Goal: Task Accomplishment & Management: Complete application form

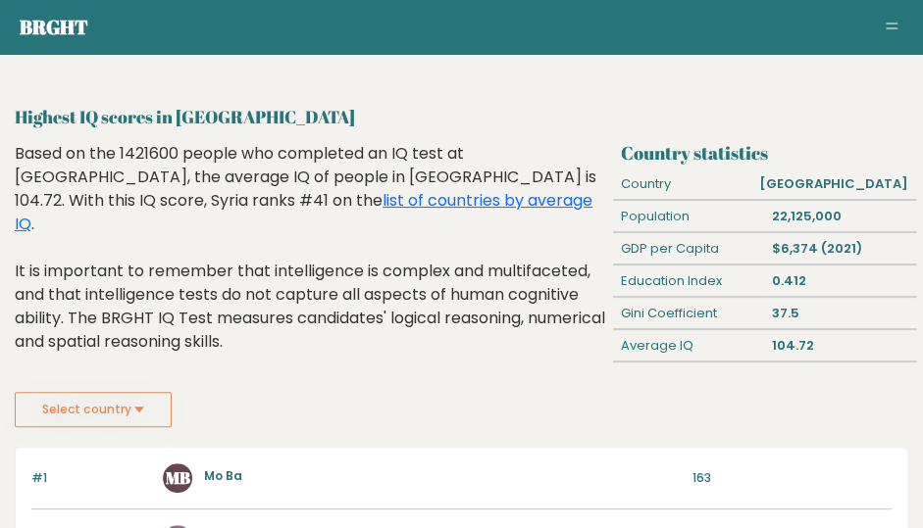
click at [892, 29] on button "Toggle navigation" at bounding box center [892, 28] width 24 height 24
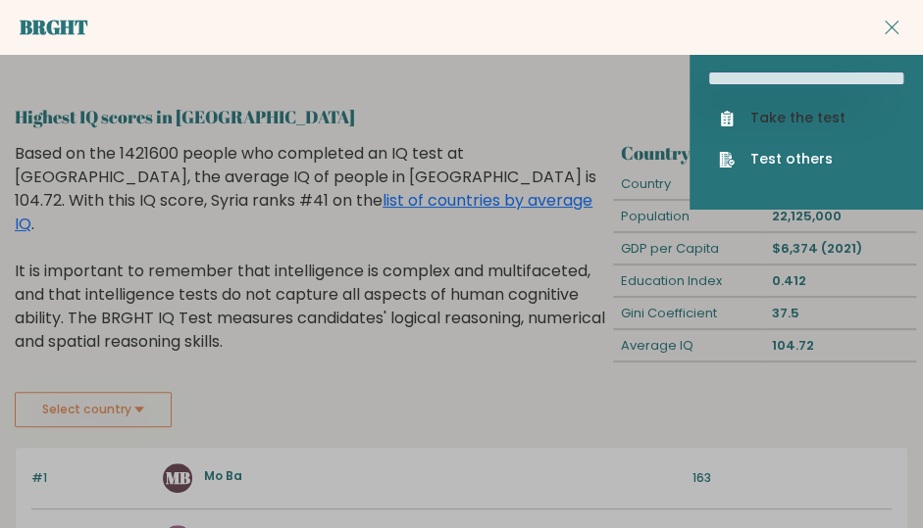
drag, startPoint x: 771, startPoint y: 133, endPoint x: 816, endPoint y: 108, distance: 51.8
click at [816, 108] on div "Take the test Test others" at bounding box center [805, 131] width 233 height 156
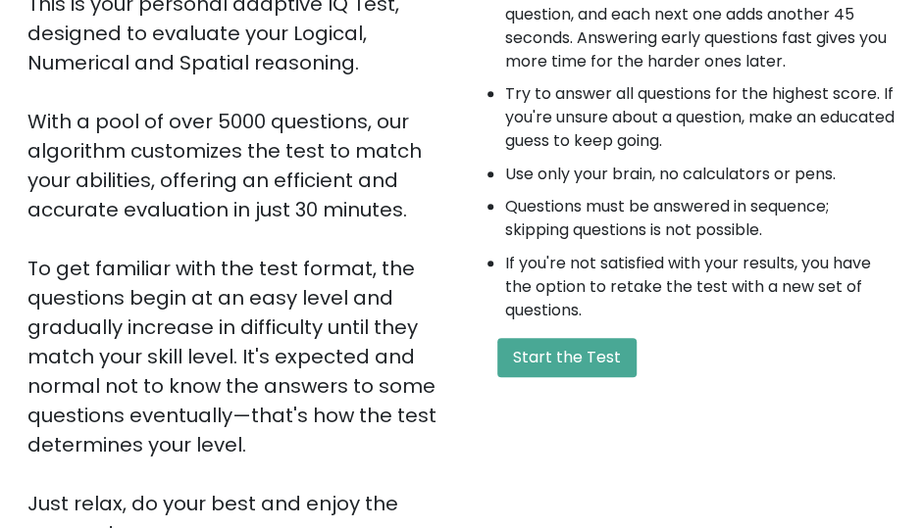
scroll to position [588, 0]
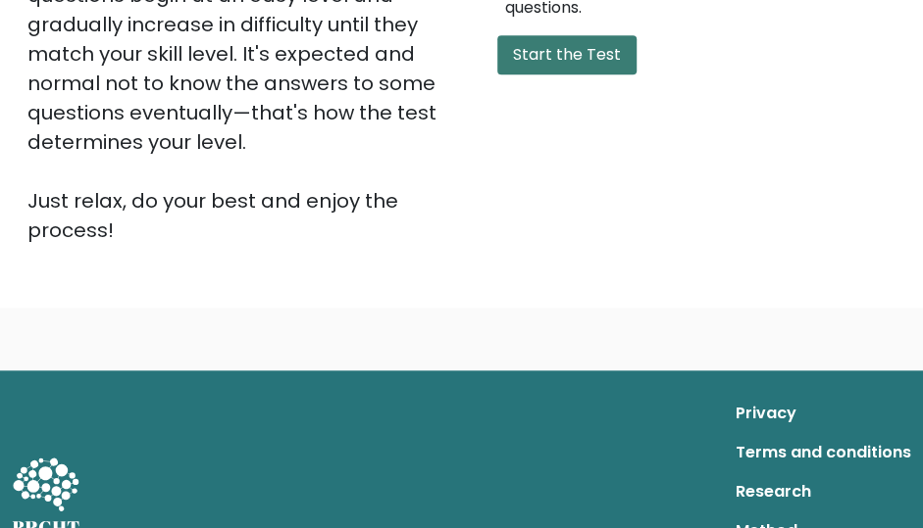
click at [537, 71] on button "Start the Test" at bounding box center [566, 54] width 139 height 39
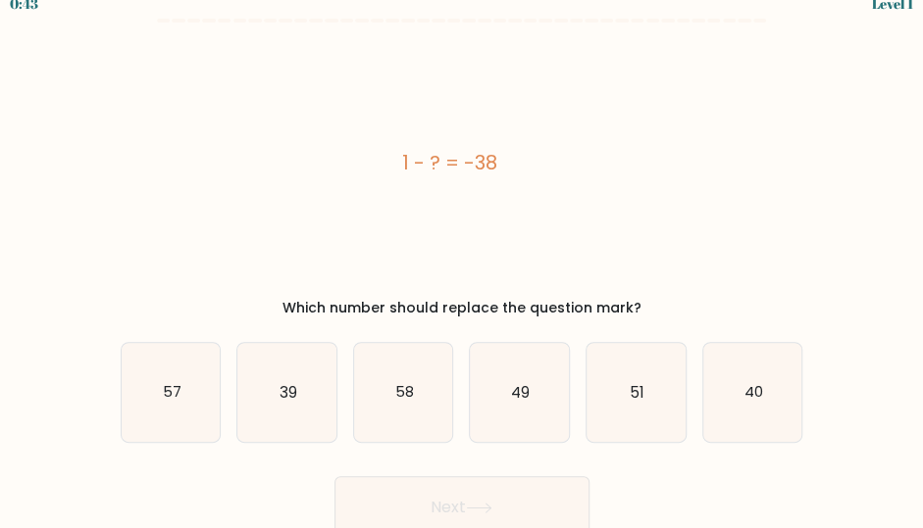
scroll to position [25, 0]
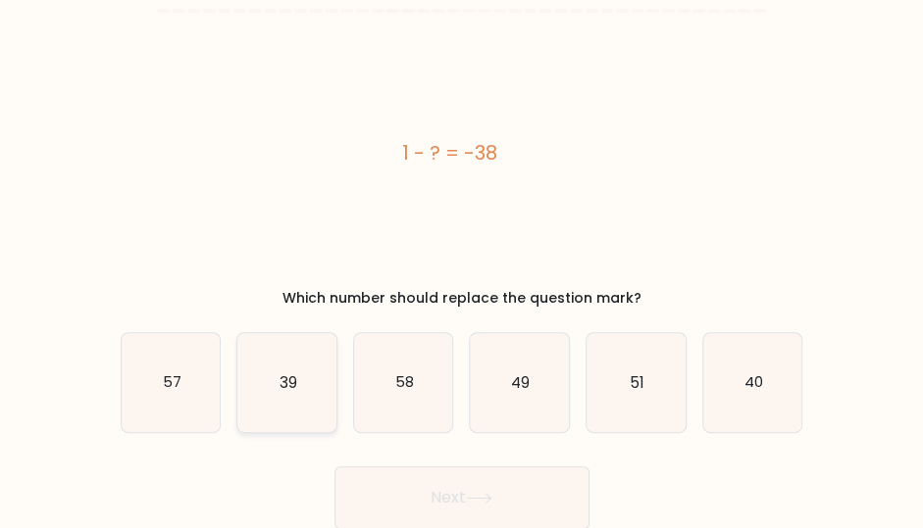
click at [294, 404] on icon "39" at bounding box center [286, 382] width 99 height 99
click at [462, 244] on input "b. 39" at bounding box center [462, 241] width 1 height 5
radio input "true"
click at [483, 487] on button "Next" at bounding box center [461, 498] width 255 height 63
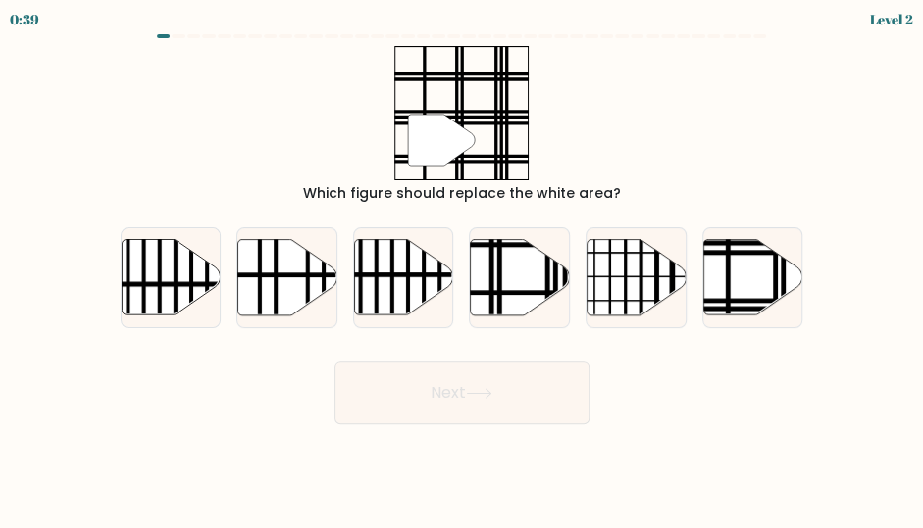
scroll to position [0, 0]
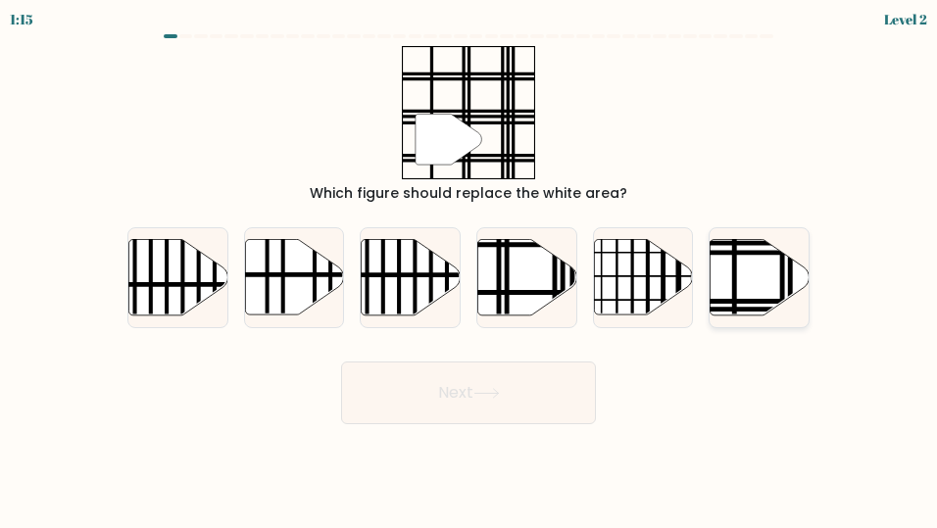
click at [729, 299] on icon at bounding box center [760, 276] width 99 height 75
click at [470, 270] on input "f." at bounding box center [469, 267] width 1 height 5
radio input "true"
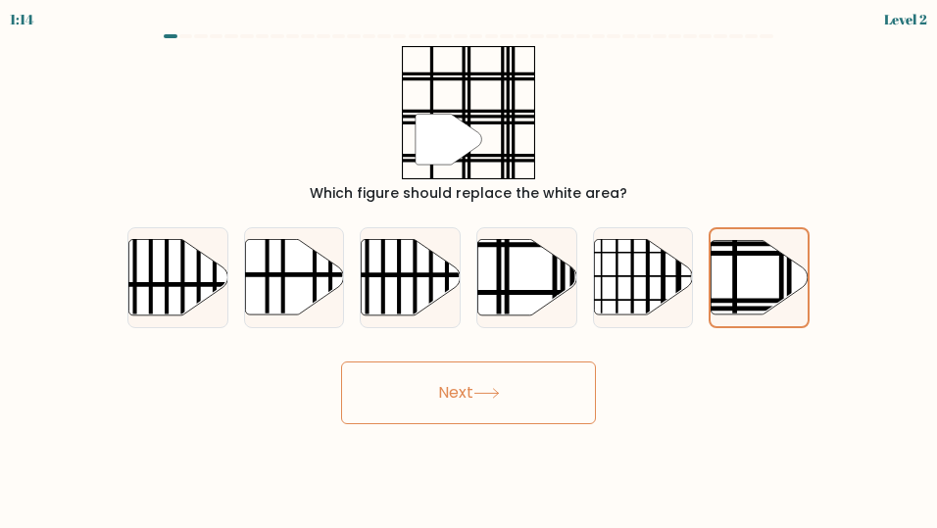
click at [477, 399] on button "Next" at bounding box center [468, 393] width 255 height 63
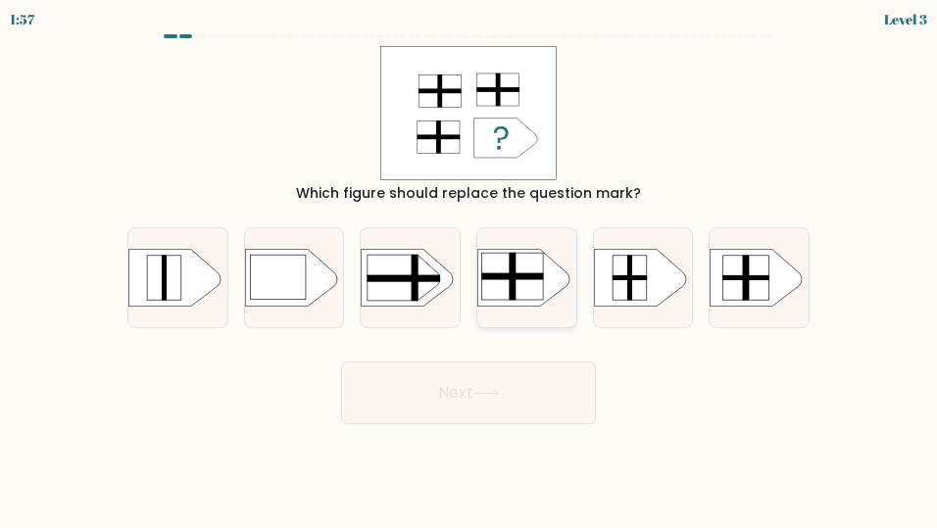
click at [530, 287] on rect at bounding box center [513, 276] width 62 height 47
click at [470, 270] on input "d." at bounding box center [469, 267] width 1 height 5
radio input "true"
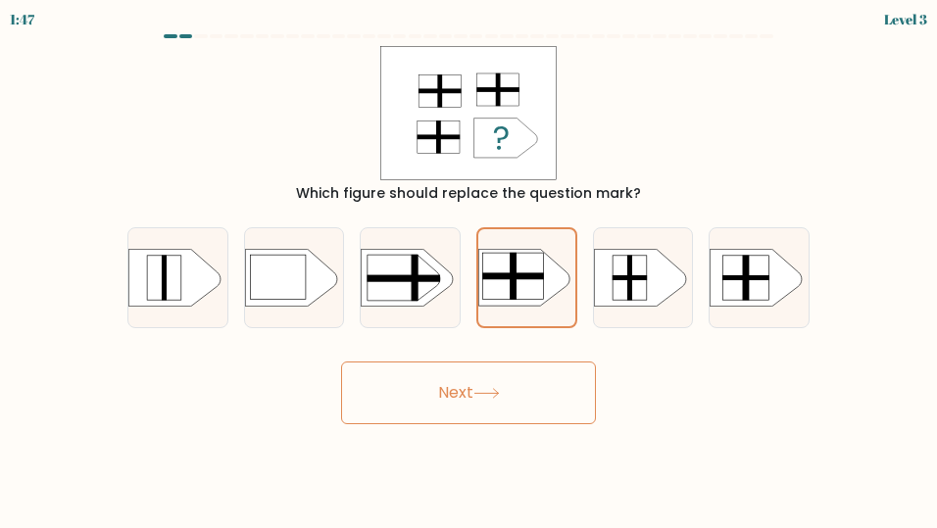
click at [486, 395] on icon at bounding box center [487, 393] width 26 height 11
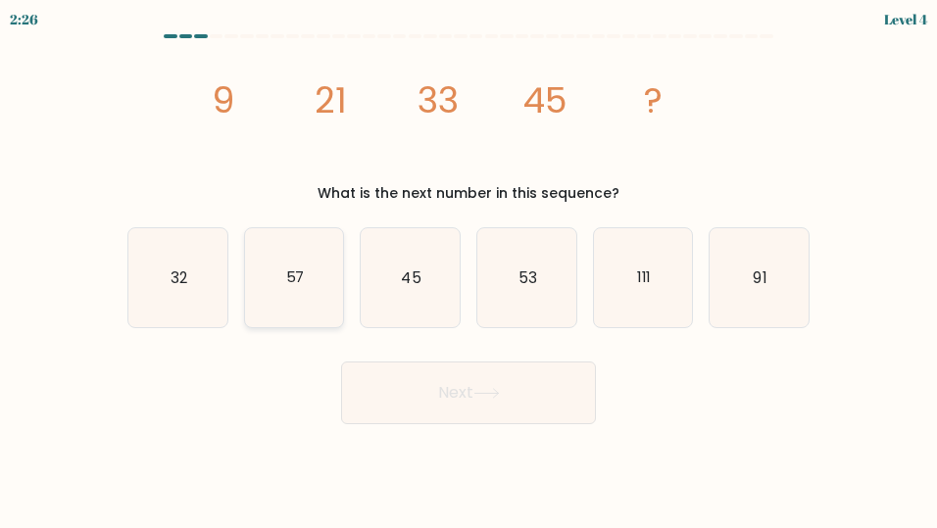
drag, startPoint x: 351, startPoint y: 279, endPoint x: 341, endPoint y: 287, distance: 12.6
click at [341, 287] on div "b. 57" at bounding box center [294, 277] width 117 height 101
drag, startPoint x: 335, startPoint y: 287, endPoint x: 380, endPoint y: 319, distance: 54.9
click at [334, 287] on icon "57" at bounding box center [294, 277] width 99 height 99
click at [469, 270] on input "b. 57" at bounding box center [469, 267] width 1 height 5
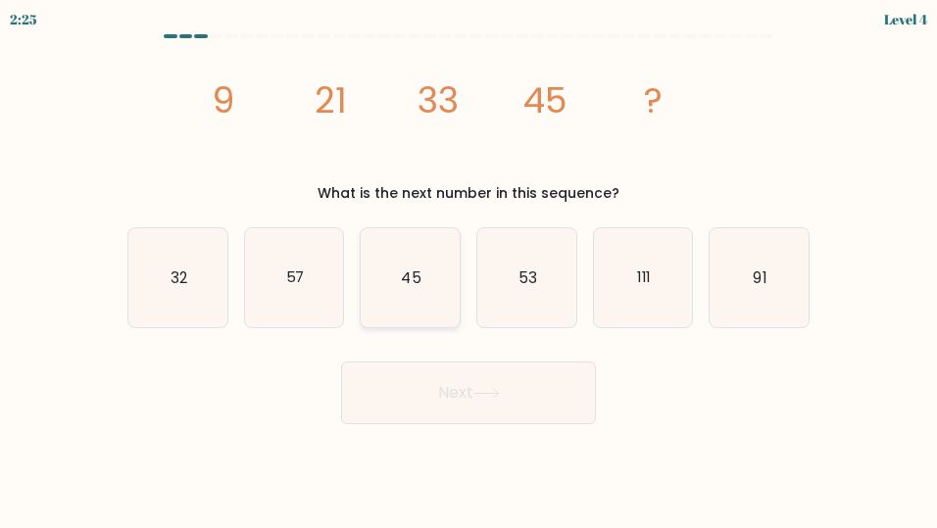
radio input "true"
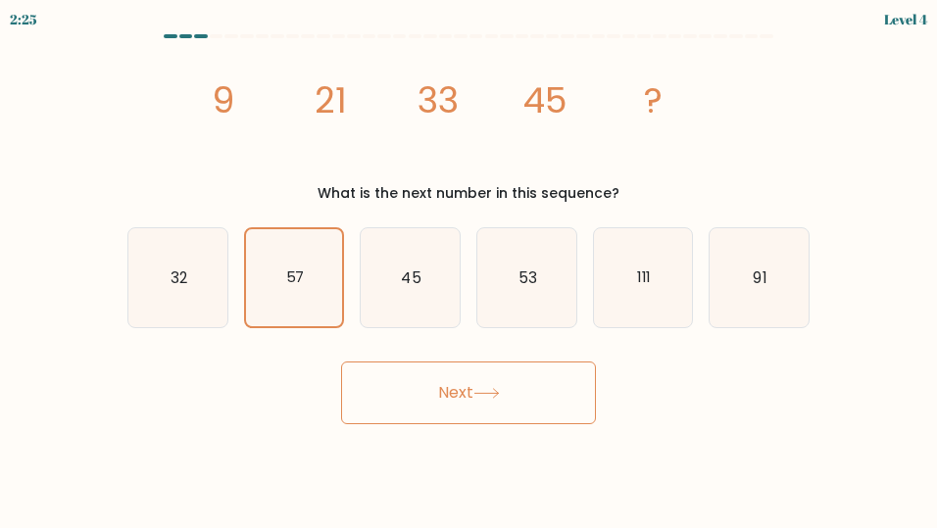
click at [498, 403] on button "Next" at bounding box center [468, 393] width 255 height 63
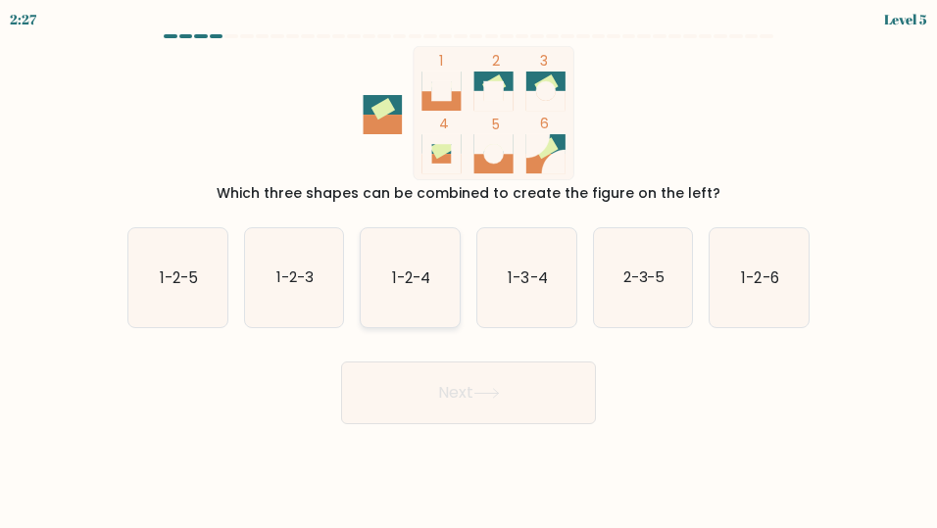
click at [398, 295] on icon "1-2-4" at bounding box center [410, 277] width 99 height 99
click at [469, 270] on input "c. 1-2-4" at bounding box center [469, 267] width 1 height 5
radio input "true"
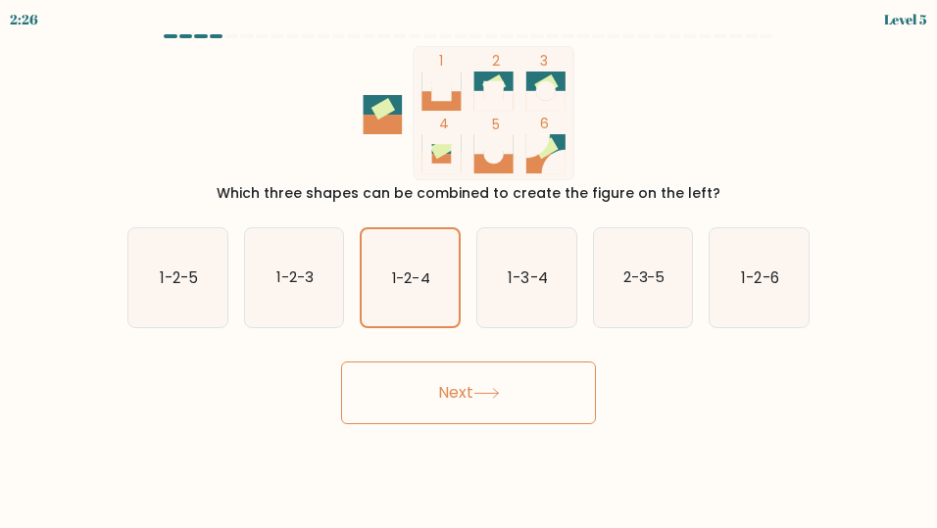
click at [448, 405] on button "Next" at bounding box center [468, 393] width 255 height 63
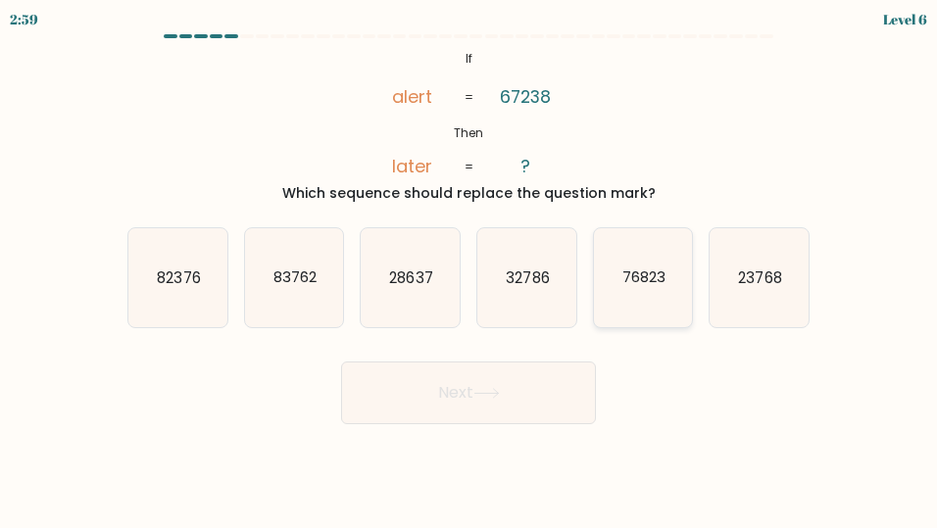
click at [633, 279] on text "76823" at bounding box center [644, 278] width 43 height 21
click at [470, 270] on input "e. 76823" at bounding box center [469, 267] width 1 height 5
radio input "true"
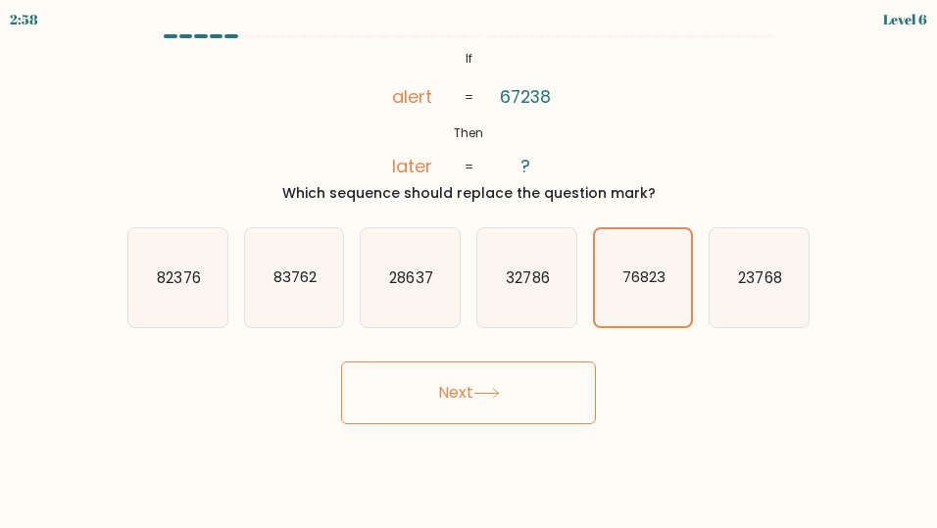
drag, startPoint x: 545, startPoint y: 358, endPoint x: 543, endPoint y: 377, distance: 19.7
click at [544, 358] on div "Next" at bounding box center [469, 388] width 706 height 73
click at [544, 401] on button "Next" at bounding box center [468, 393] width 255 height 63
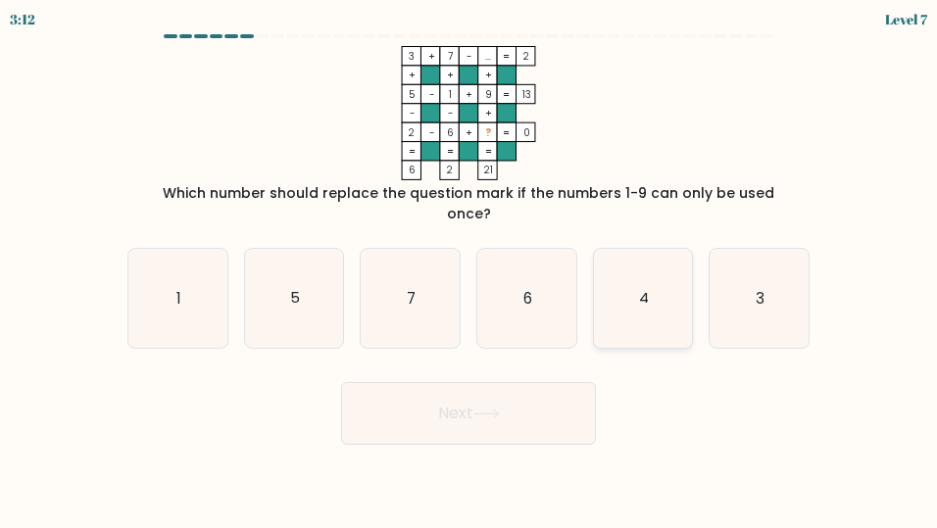
click at [639, 276] on icon "4" at bounding box center [643, 298] width 99 height 99
click at [470, 270] on input "e. 4" at bounding box center [469, 267] width 1 height 5
radio input "true"
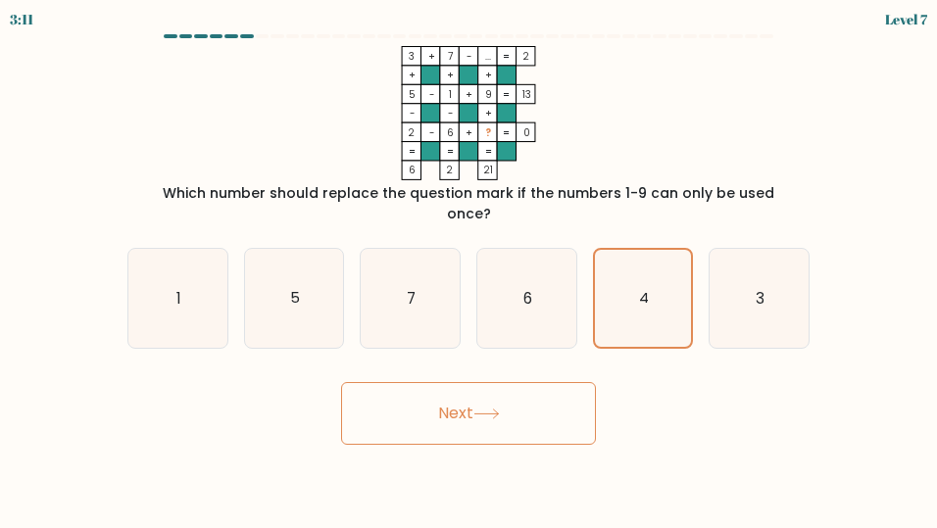
click at [586, 382] on button "Next" at bounding box center [468, 413] width 255 height 63
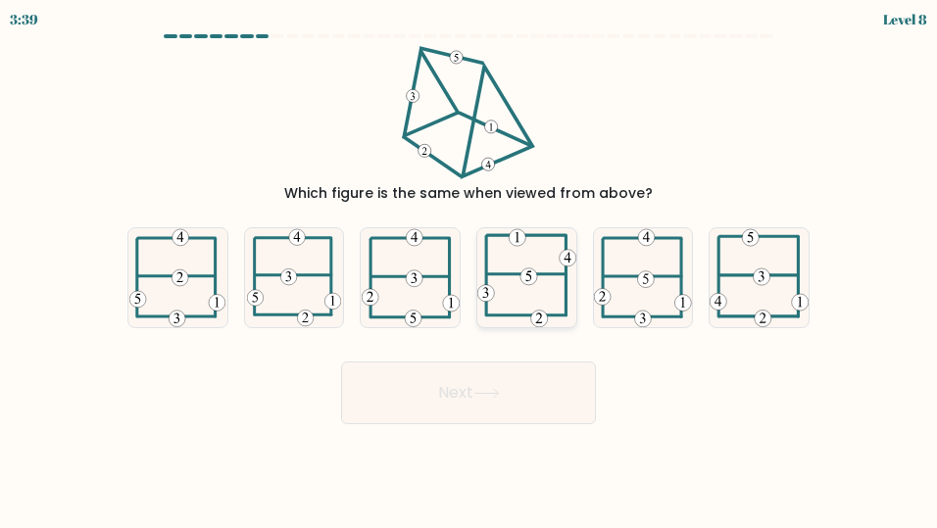
click at [512, 289] on icon at bounding box center [527, 277] width 99 height 99
click at [470, 270] on input "d." at bounding box center [469, 267] width 1 height 5
radio input "true"
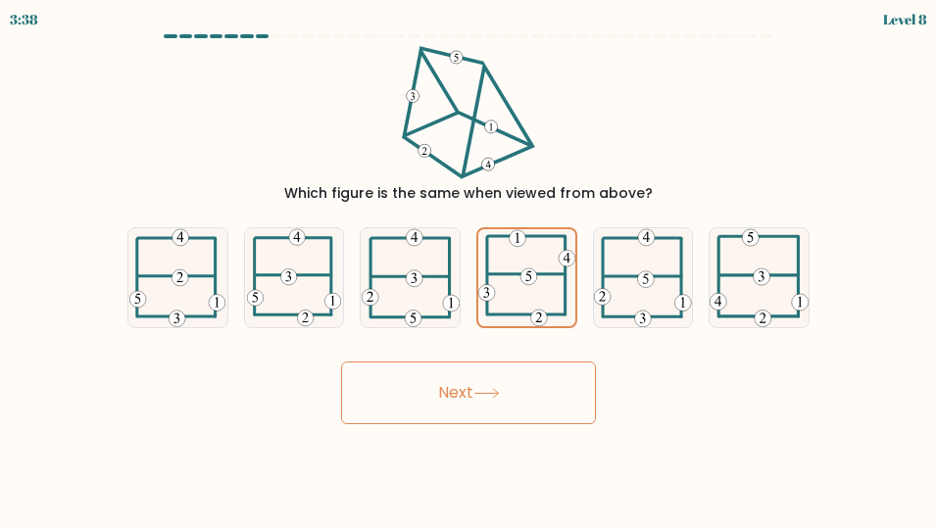
click at [491, 395] on icon at bounding box center [487, 393] width 26 height 11
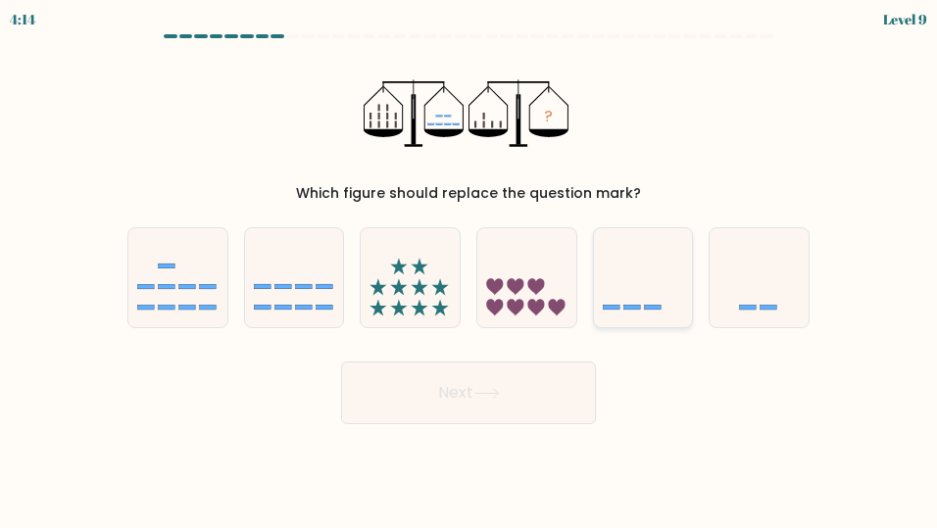
click at [653, 256] on icon at bounding box center [643, 277] width 99 height 81
click at [470, 265] on input "e." at bounding box center [469, 267] width 1 height 5
radio input "true"
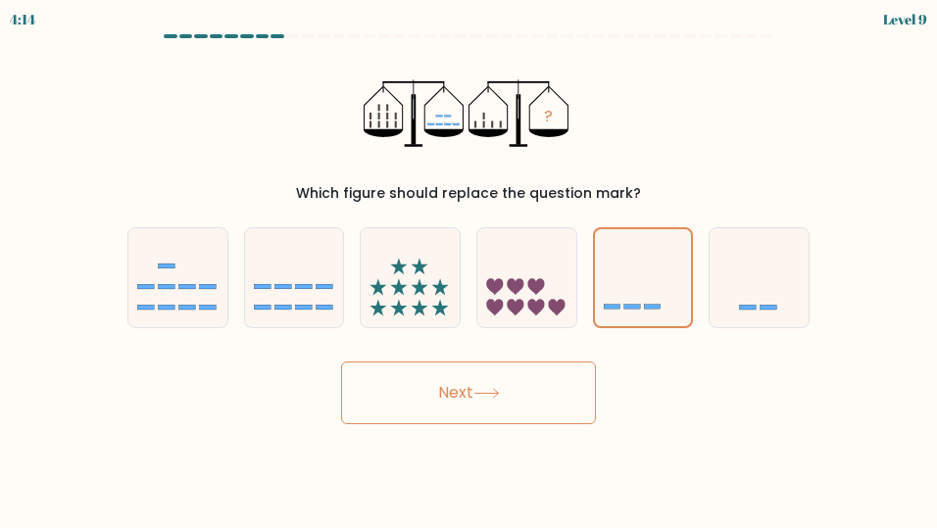
click at [528, 367] on button "Next" at bounding box center [468, 393] width 255 height 63
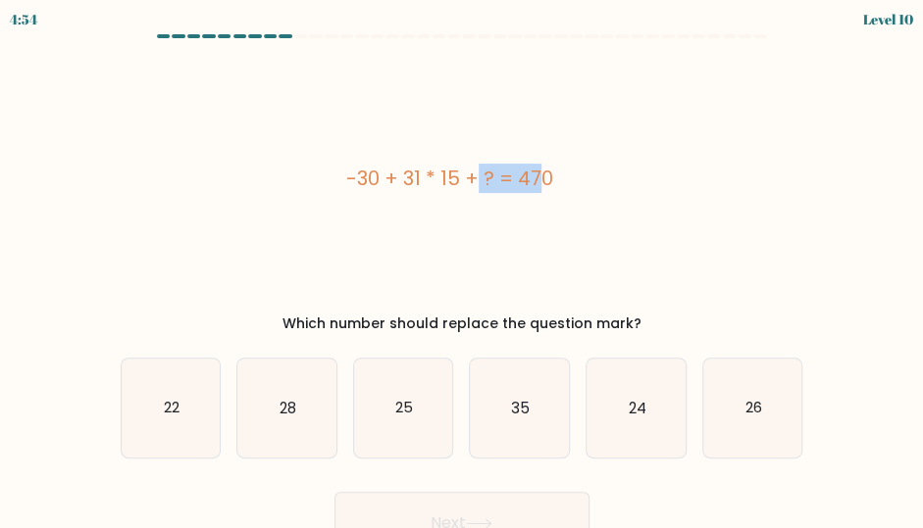
drag, startPoint x: 404, startPoint y: 178, endPoint x: 457, endPoint y: 177, distance: 53.0
click at [457, 177] on div "-30 + 31 * 15 + ? = 470" at bounding box center [450, 178] width 659 height 29
click at [537, 387] on icon "35" at bounding box center [519, 408] width 99 height 99
click at [463, 270] on input "d. 35" at bounding box center [462, 267] width 1 height 5
radio input "true"
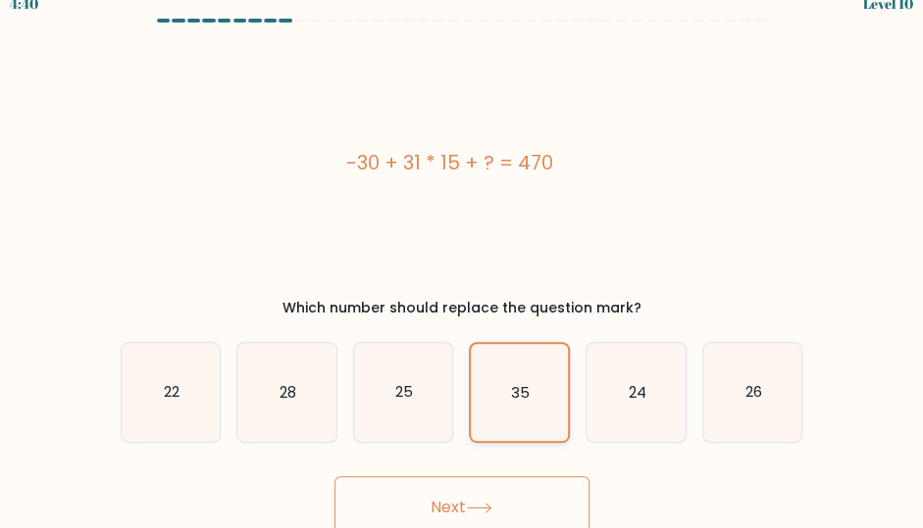
scroll to position [25, 0]
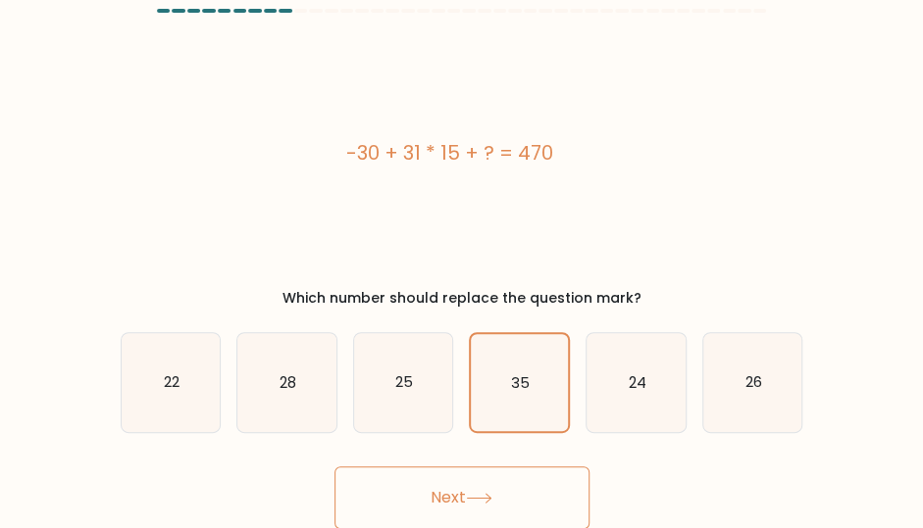
click at [514, 500] on button "Next" at bounding box center [461, 498] width 255 height 63
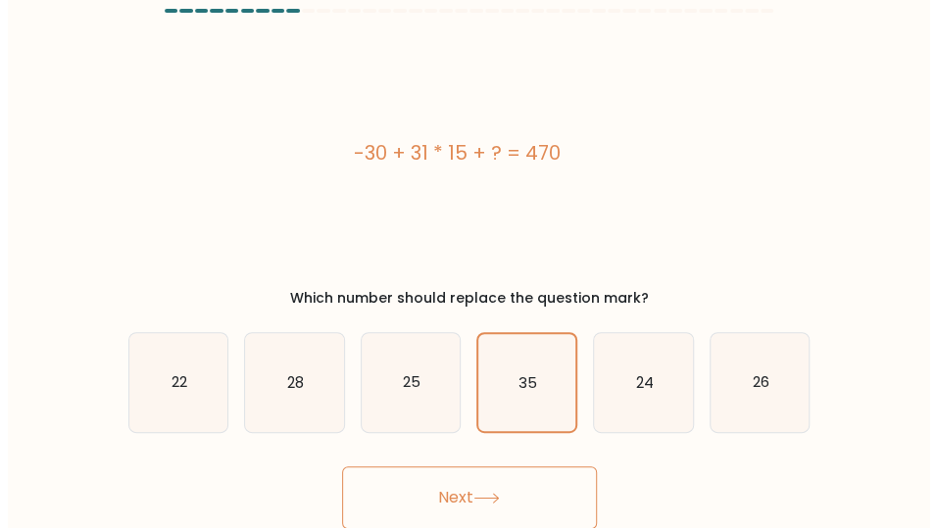
scroll to position [0, 0]
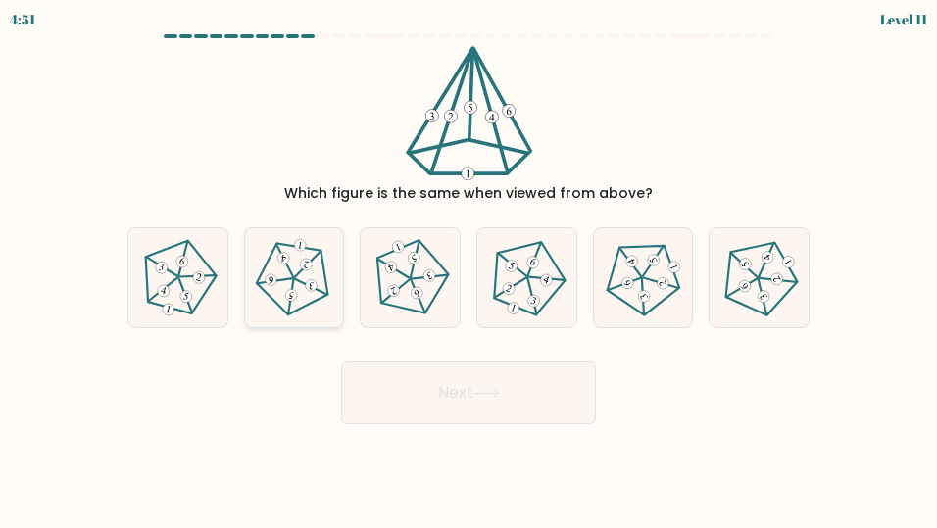
click at [333, 293] on div at bounding box center [294, 277] width 101 height 101
click at [469, 270] on input "b." at bounding box center [469, 267] width 1 height 5
radio input "true"
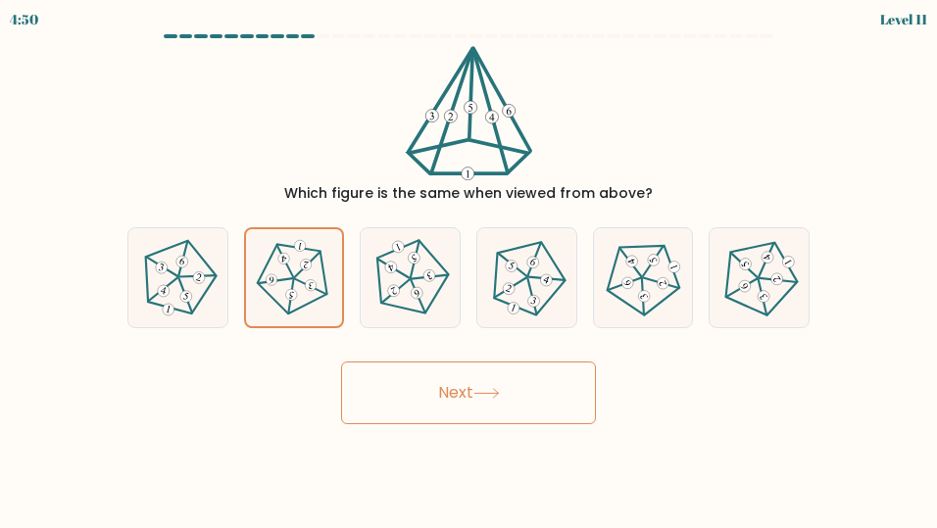
click at [520, 427] on body "4:50 Level 11" at bounding box center [468, 264] width 937 height 528
click at [496, 385] on button "Next" at bounding box center [468, 393] width 255 height 63
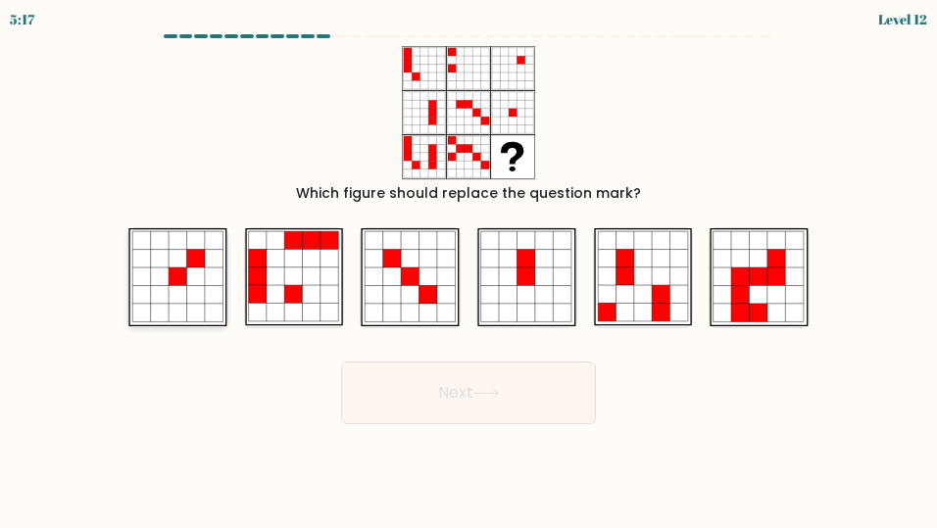
drag, startPoint x: 180, startPoint y: 268, endPoint x: 218, endPoint y: 279, distance: 39.1
click at [181, 269] on icon at bounding box center [178, 278] width 18 height 18
click at [469, 269] on input "a." at bounding box center [469, 267] width 1 height 5
radio input "true"
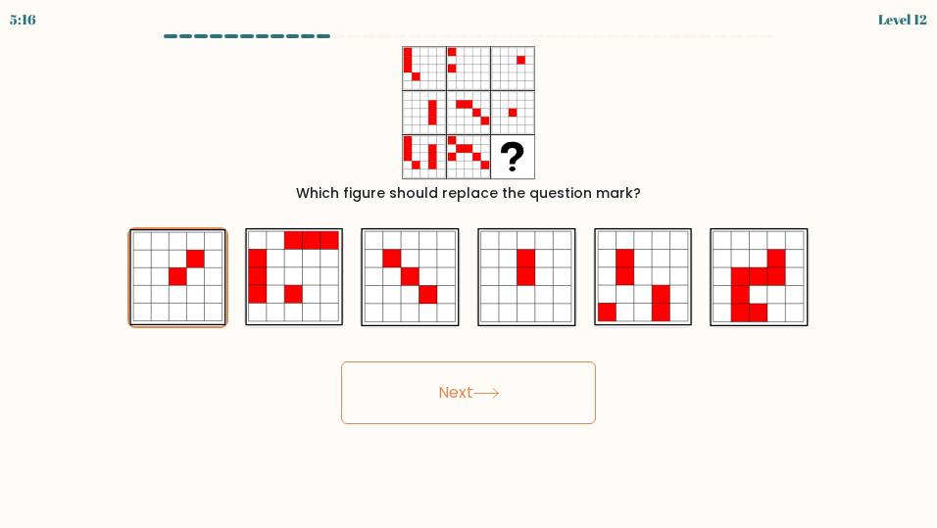
click at [460, 391] on button "Next" at bounding box center [468, 393] width 255 height 63
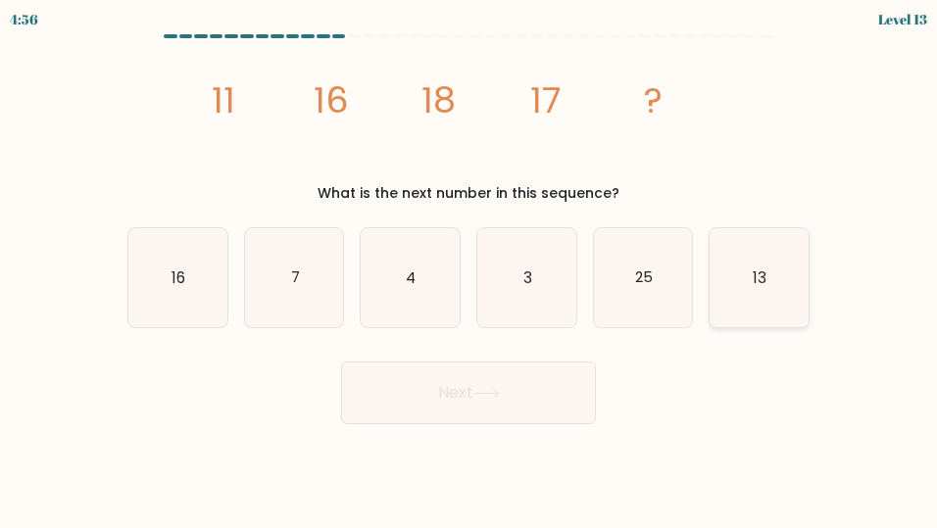
drag, startPoint x: 744, startPoint y: 276, endPoint x: 641, endPoint y: 322, distance: 112.4
click at [744, 277] on icon "13" at bounding box center [759, 277] width 99 height 99
click at [470, 270] on input "f. 13" at bounding box center [469, 267] width 1 height 5
radio input "true"
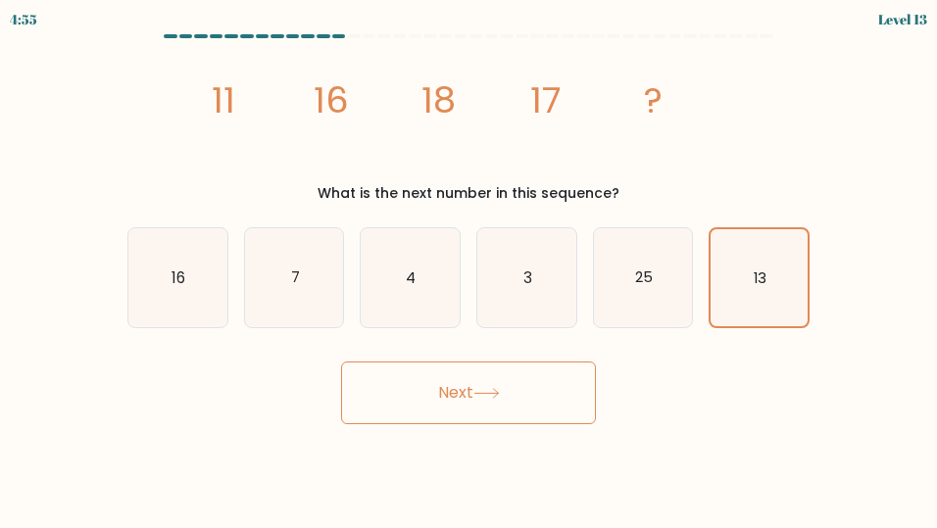
click at [550, 378] on button "Next" at bounding box center [468, 393] width 255 height 63
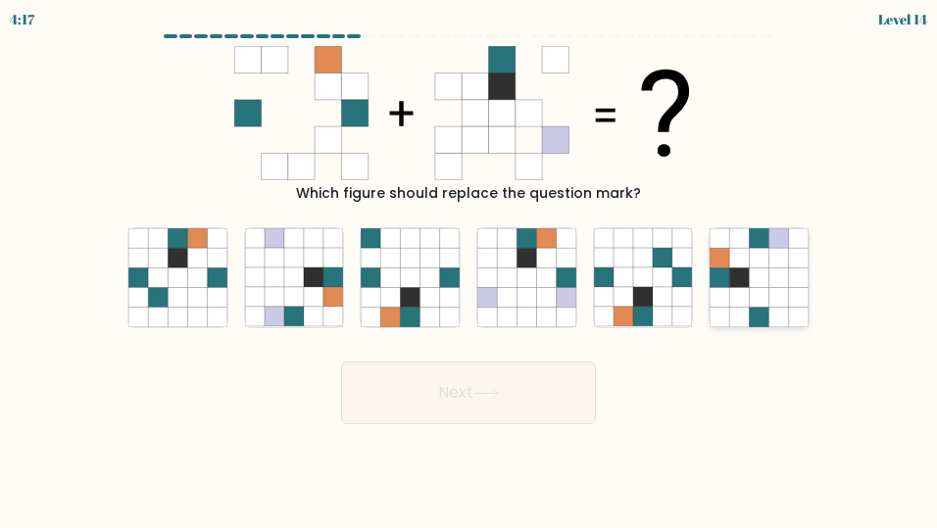
click at [803, 320] on icon at bounding box center [799, 317] width 20 height 20
click at [470, 270] on input "f." at bounding box center [469, 267] width 1 height 5
radio input "true"
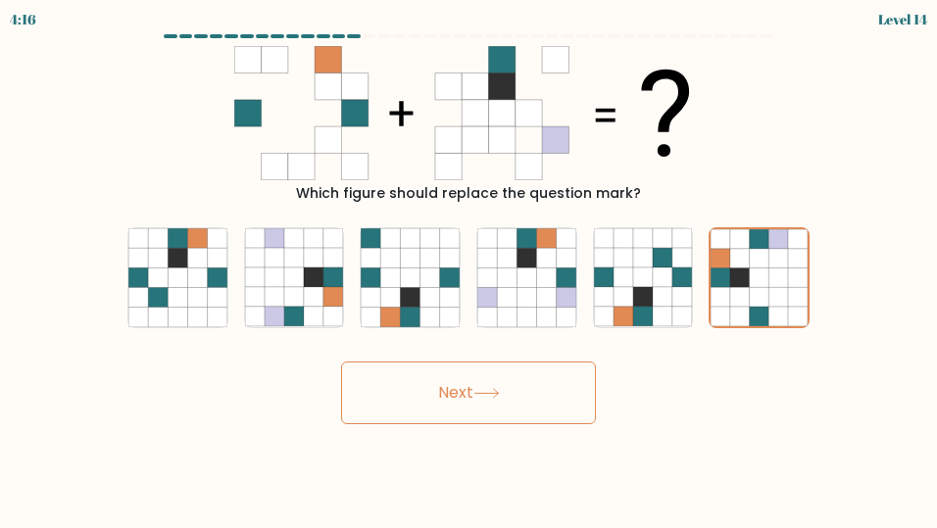
click at [517, 385] on button "Next" at bounding box center [468, 393] width 255 height 63
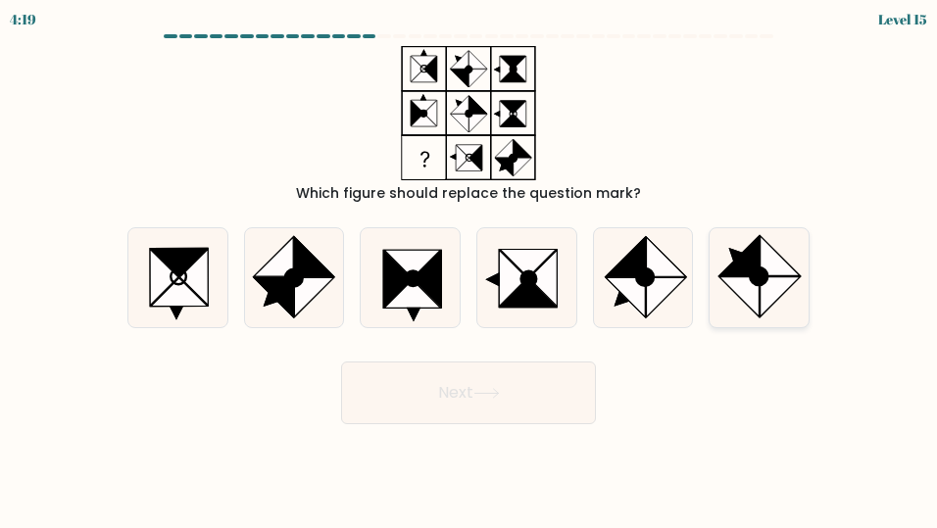
click at [740, 283] on icon at bounding box center [739, 296] width 39 height 39
click at [470, 270] on input "f." at bounding box center [469, 267] width 1 height 5
radio input "true"
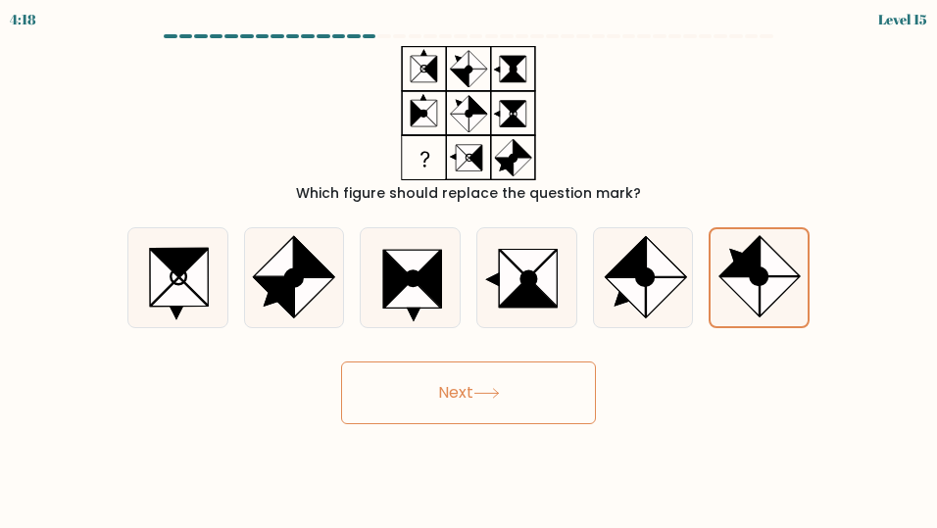
click at [445, 368] on button "Next" at bounding box center [468, 393] width 255 height 63
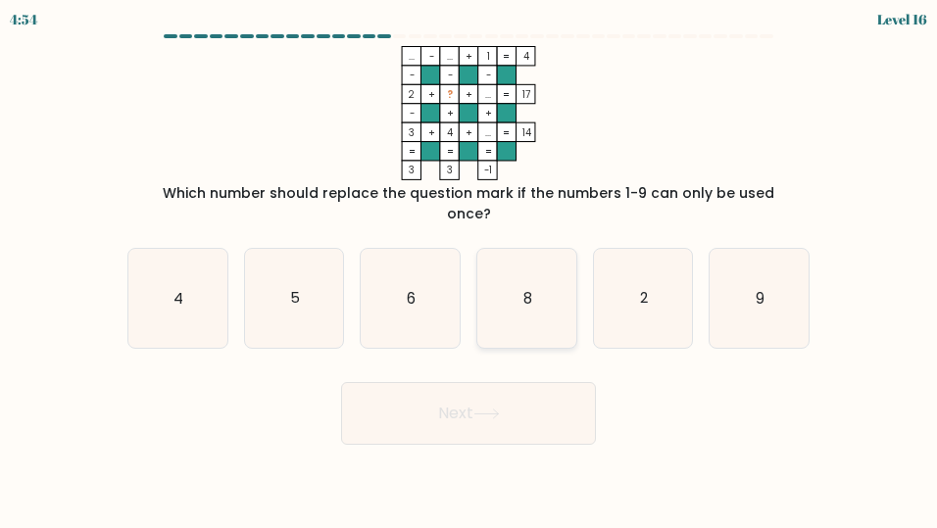
click at [535, 279] on icon "8" at bounding box center [527, 298] width 99 height 99
click at [470, 270] on input "d. 8" at bounding box center [469, 267] width 1 height 5
radio input "true"
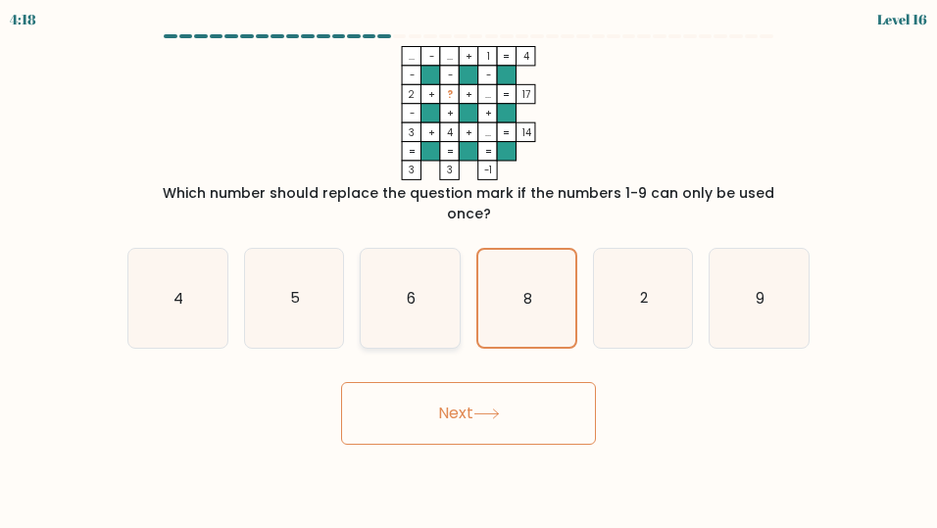
click at [383, 255] on icon "6" at bounding box center [410, 298] width 99 height 99
click at [469, 265] on input "c. 6" at bounding box center [469, 267] width 1 height 5
radio input "true"
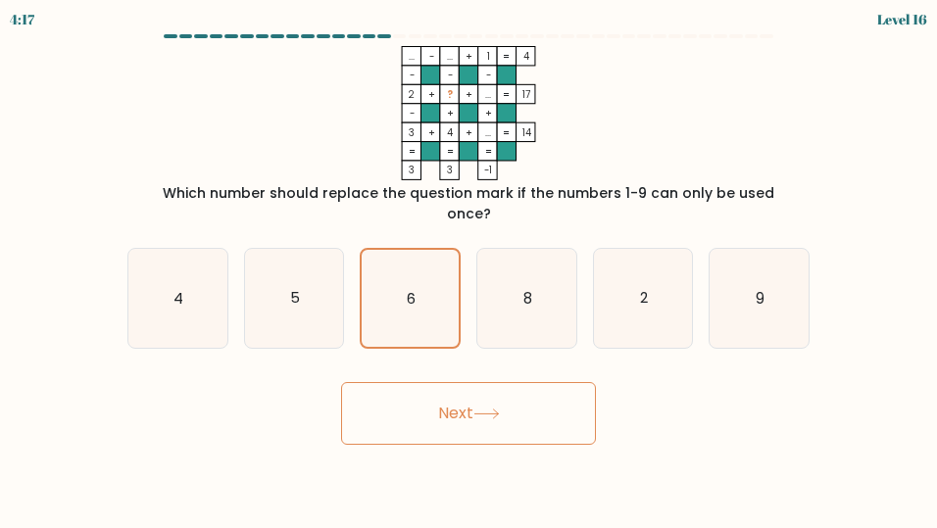
click at [470, 415] on button "Next" at bounding box center [468, 413] width 255 height 63
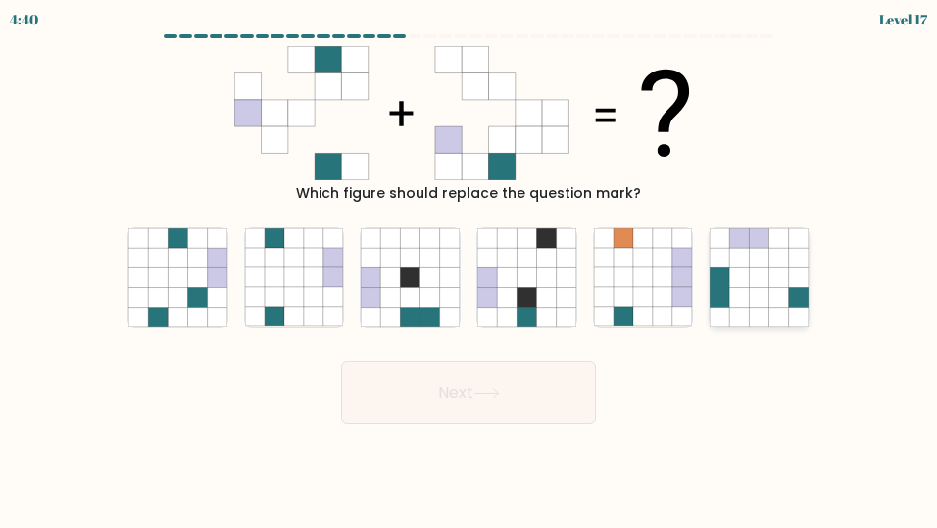
click at [759, 303] on icon at bounding box center [760, 297] width 20 height 20
click at [470, 270] on input "f." at bounding box center [469, 267] width 1 height 5
radio input "true"
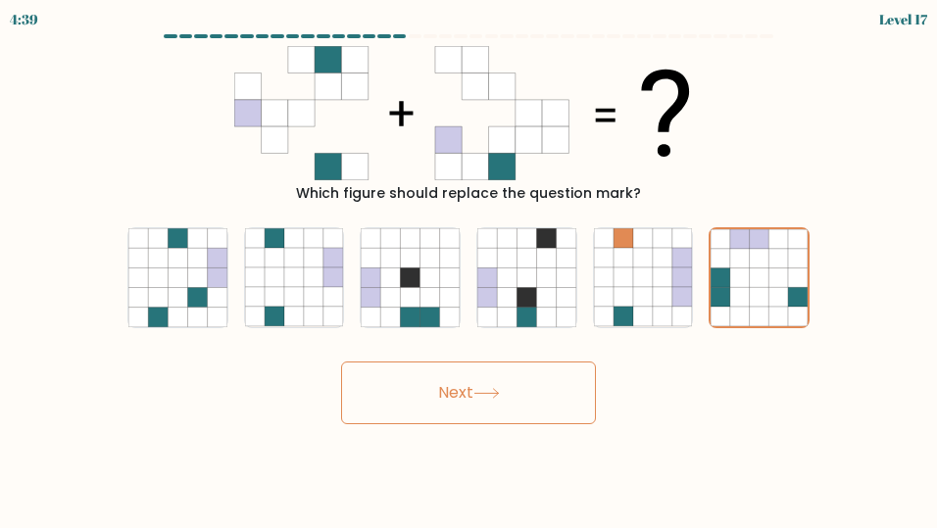
click at [537, 389] on button "Next" at bounding box center [468, 393] width 255 height 63
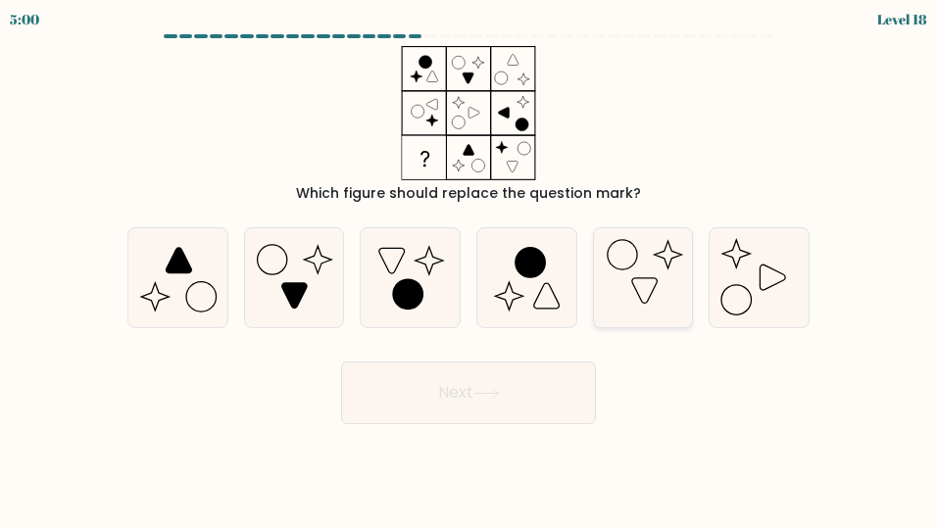
click at [678, 301] on icon at bounding box center [643, 277] width 99 height 99
click at [470, 270] on input "e." at bounding box center [469, 267] width 1 height 5
radio input "true"
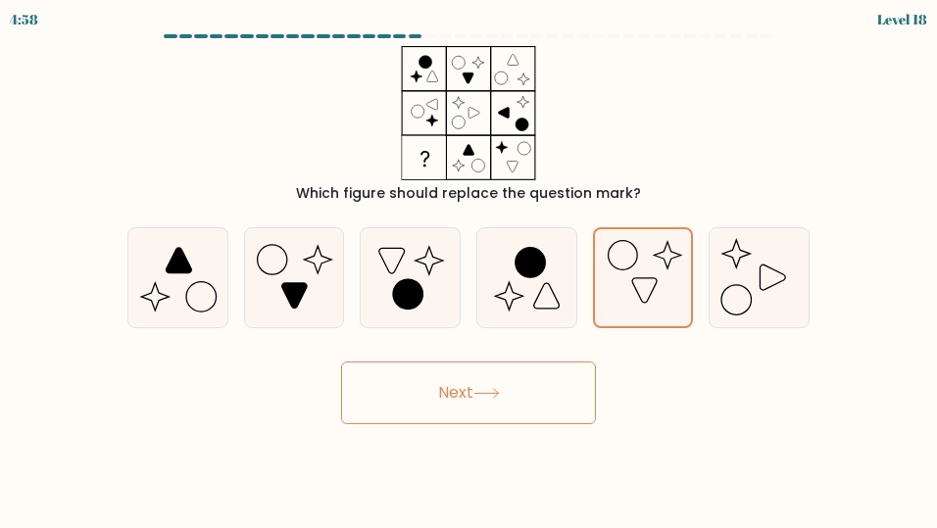
click at [543, 389] on button "Next" at bounding box center [468, 393] width 255 height 63
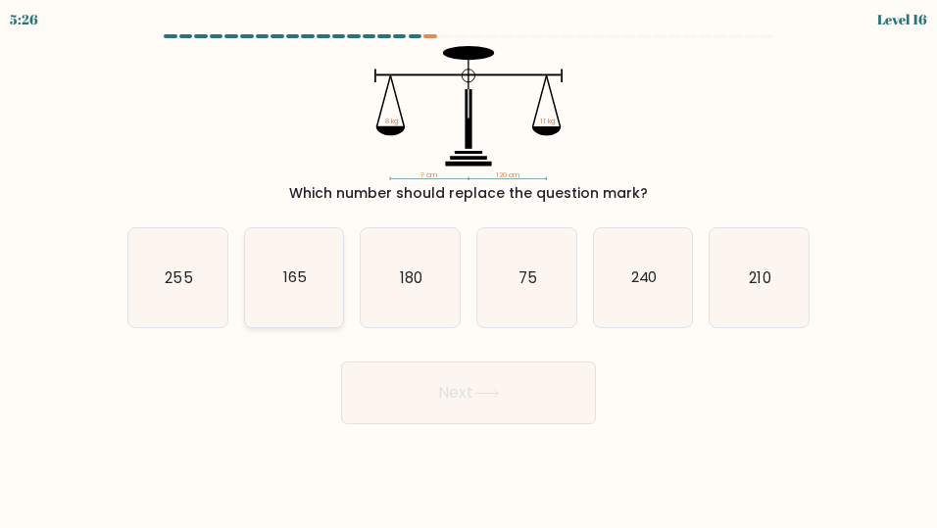
drag, startPoint x: 266, startPoint y: 279, endPoint x: 334, endPoint y: 300, distance: 71.7
click at [267, 279] on icon "165" at bounding box center [294, 277] width 99 height 99
click at [469, 270] on input "b. 165" at bounding box center [469, 267] width 1 height 5
radio input "true"
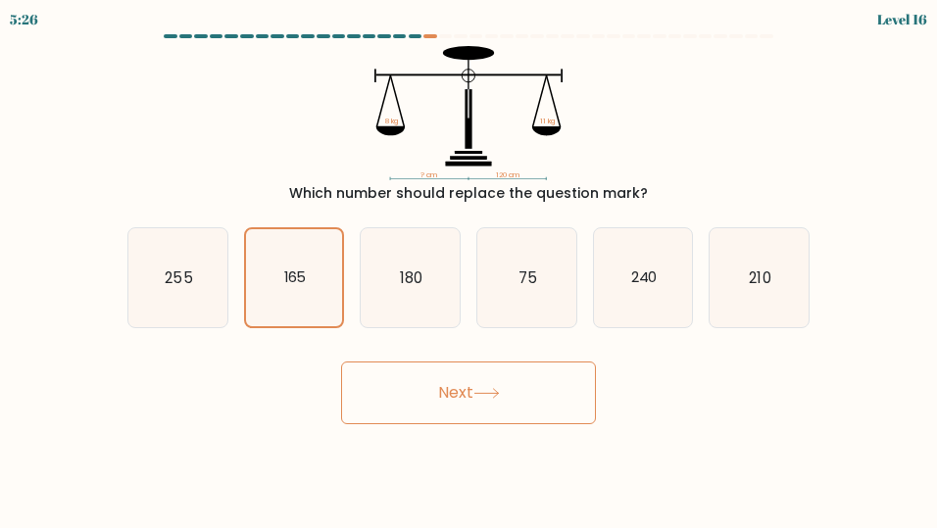
click at [502, 374] on button "Next" at bounding box center [468, 393] width 255 height 63
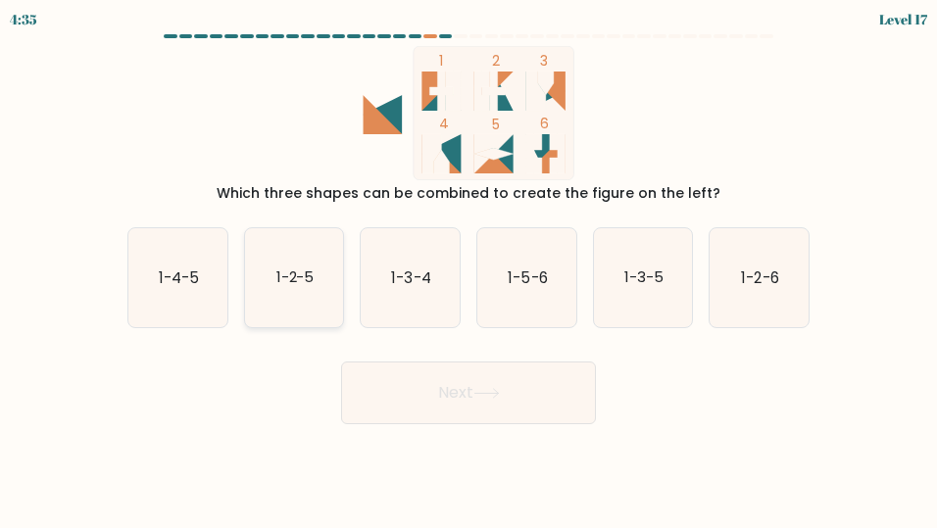
click at [314, 292] on icon "1-2-5" at bounding box center [294, 277] width 99 height 99
click at [469, 270] on input "b. 1-2-5" at bounding box center [469, 267] width 1 height 5
radio input "true"
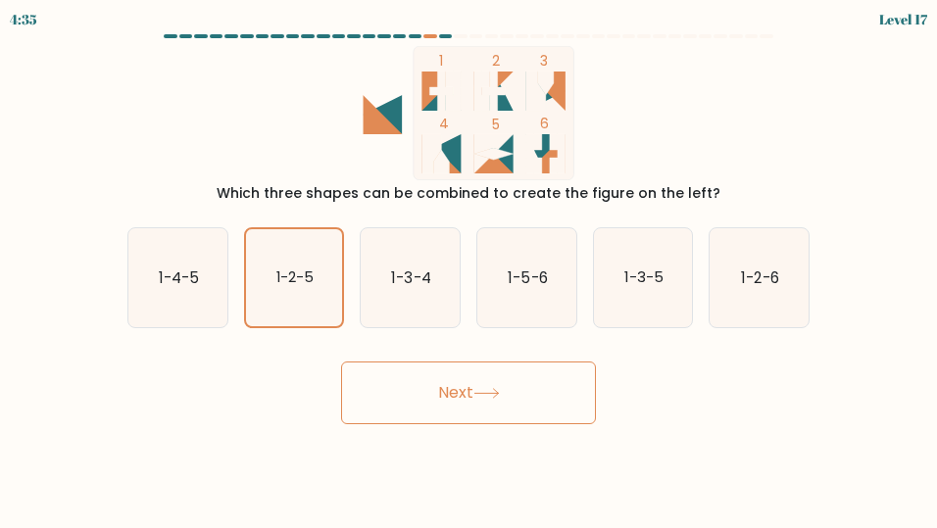
drag, startPoint x: 479, startPoint y: 394, endPoint x: 462, endPoint y: 381, distance: 21.8
click at [476, 393] on button "Next" at bounding box center [468, 393] width 255 height 63
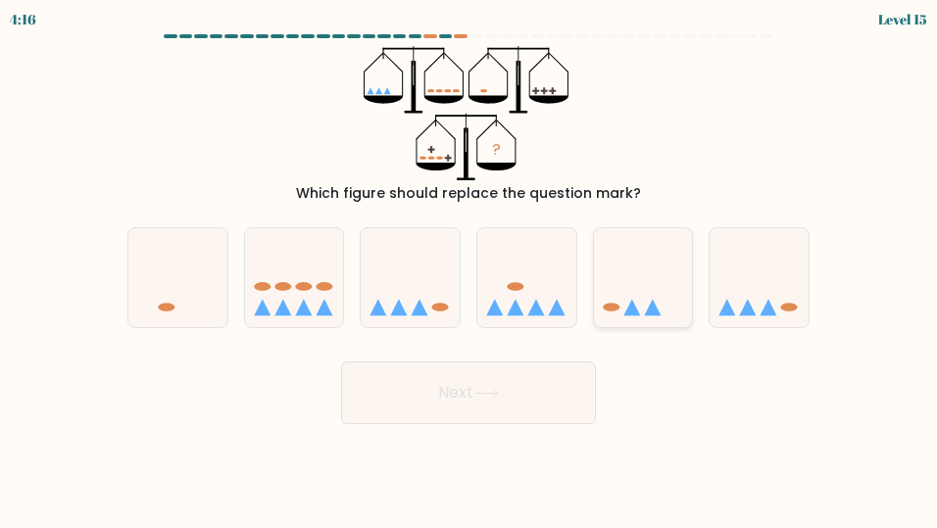
click at [635, 272] on icon at bounding box center [643, 277] width 99 height 81
click at [470, 270] on input "e." at bounding box center [469, 267] width 1 height 5
radio input "true"
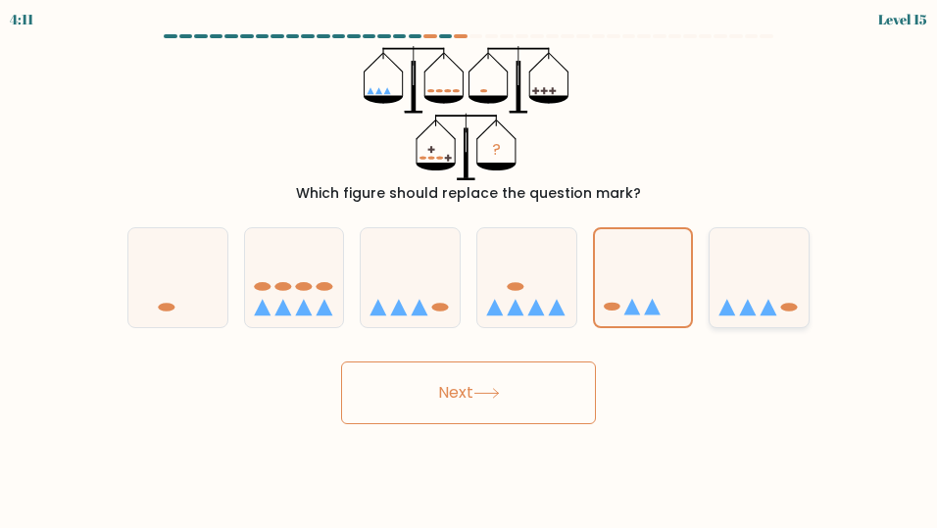
click at [743, 278] on icon at bounding box center [759, 277] width 99 height 81
click at [470, 270] on input "f." at bounding box center [469, 267] width 1 height 5
radio input "true"
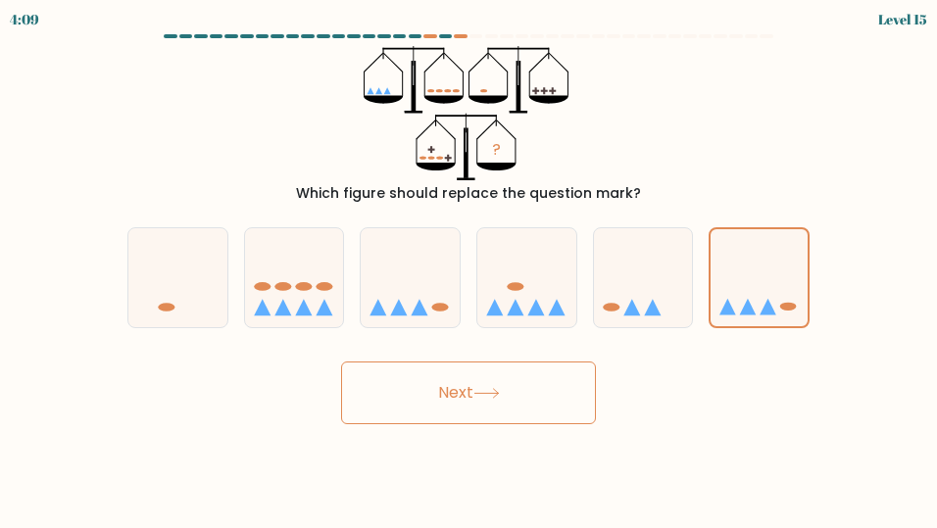
drag, startPoint x: 535, startPoint y: 377, endPoint x: 718, endPoint y: 374, distance: 182.4
click at [716, 374] on div "Next" at bounding box center [469, 388] width 706 height 73
click at [511, 391] on button "Next" at bounding box center [468, 393] width 255 height 63
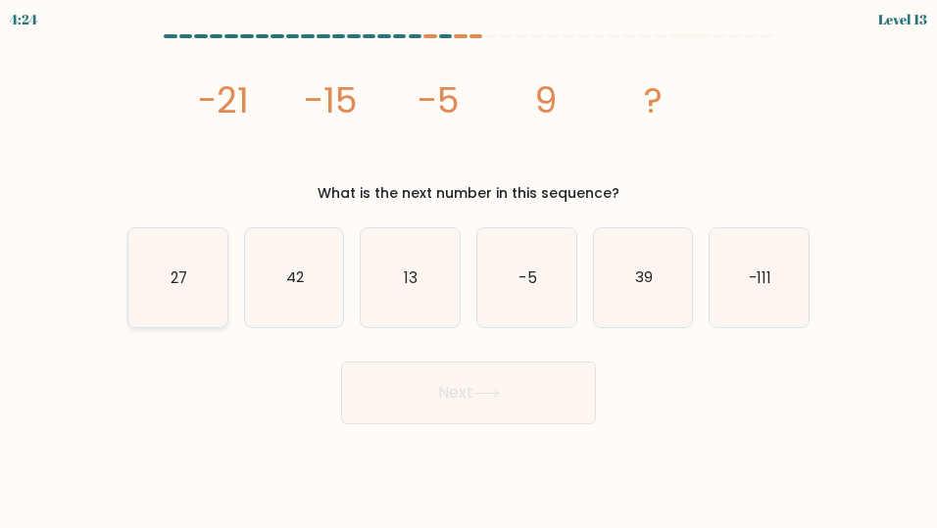
click at [186, 307] on icon "27" at bounding box center [177, 277] width 99 height 99
click at [469, 270] on input "a. 27" at bounding box center [469, 267] width 1 height 5
radio input "true"
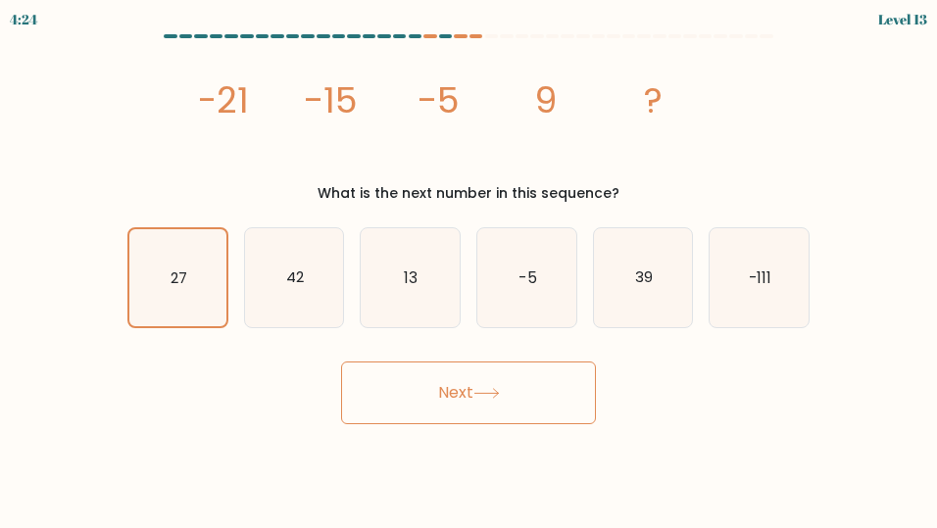
click at [433, 383] on button "Next" at bounding box center [468, 393] width 255 height 63
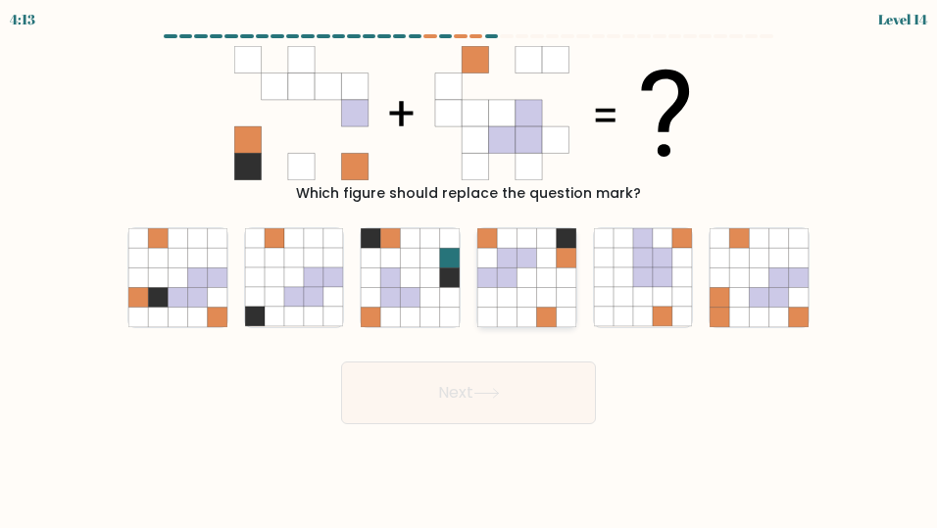
click at [527, 304] on icon at bounding box center [527, 297] width 20 height 20
click at [470, 270] on input "d." at bounding box center [469, 267] width 1 height 5
radio input "true"
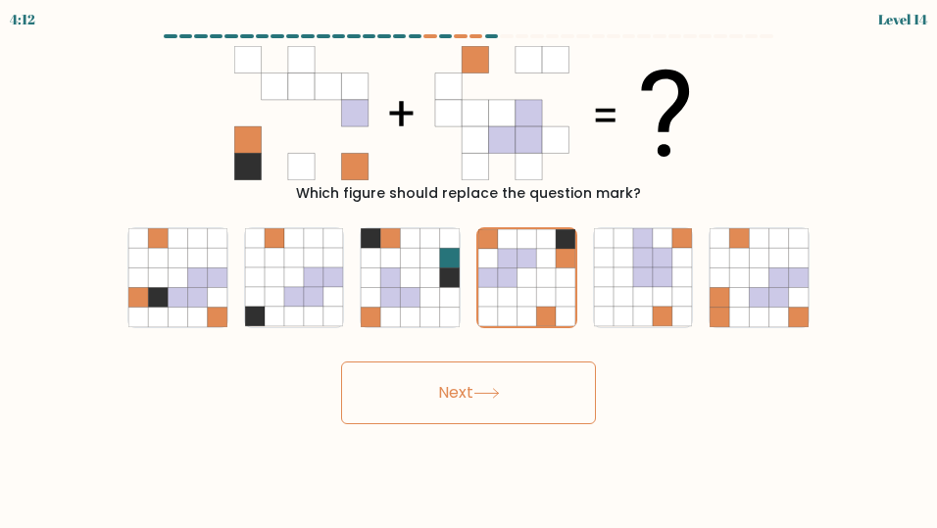
click at [483, 374] on button "Next" at bounding box center [468, 393] width 255 height 63
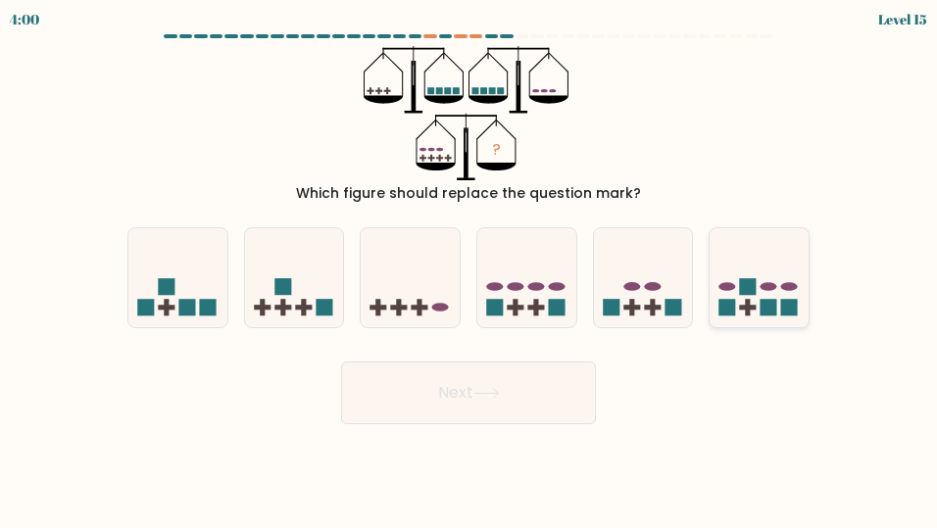
click at [794, 313] on rect at bounding box center [789, 307] width 17 height 17
click at [470, 270] on input "f." at bounding box center [469, 267] width 1 height 5
radio input "true"
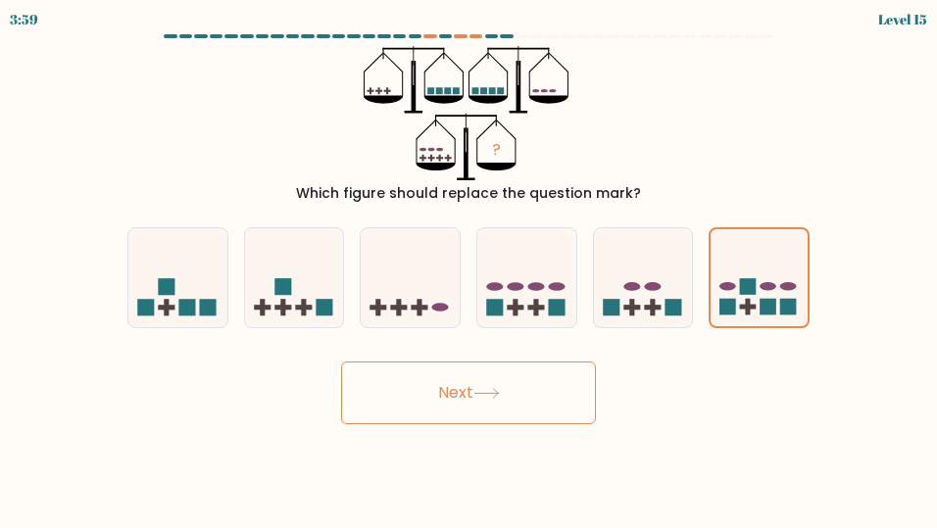
click at [514, 396] on button "Next" at bounding box center [468, 393] width 255 height 63
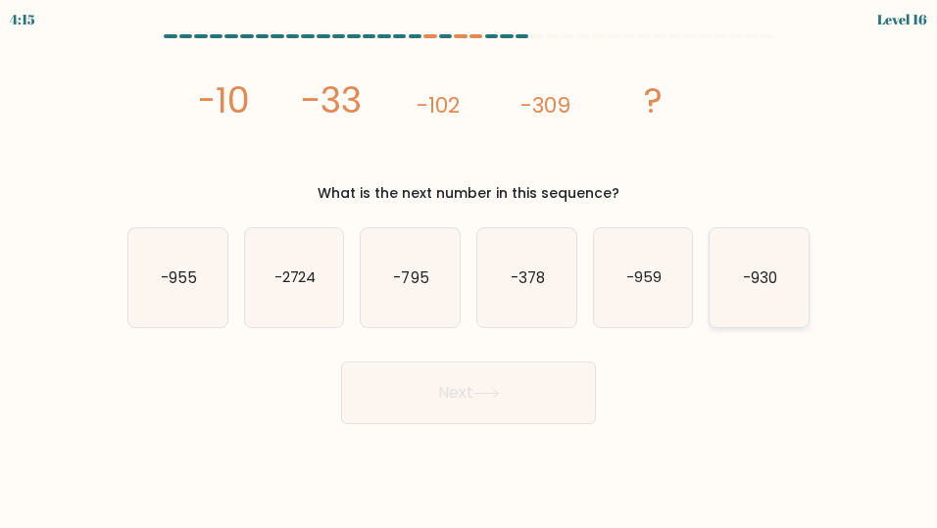
click at [757, 294] on icon "-930" at bounding box center [759, 277] width 99 height 99
click at [470, 270] on input "f. -930" at bounding box center [469, 267] width 1 height 5
radio input "true"
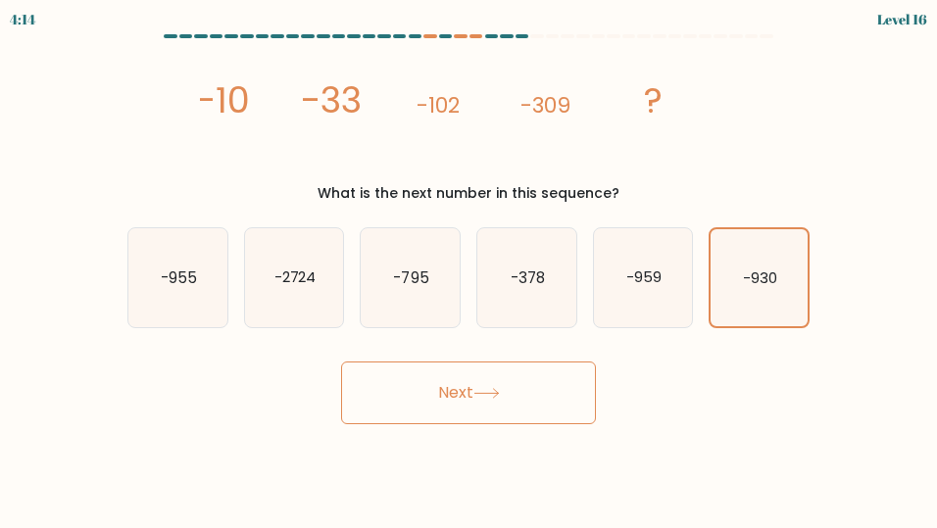
click at [545, 392] on button "Next" at bounding box center [468, 393] width 255 height 63
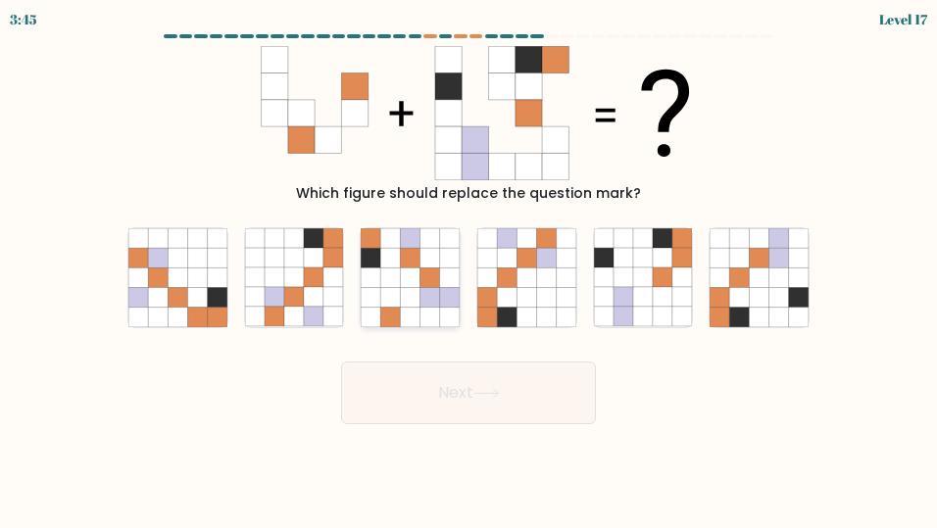
click at [384, 287] on icon at bounding box center [391, 278] width 20 height 20
click at [469, 270] on input "c." at bounding box center [469, 267] width 1 height 5
radio input "true"
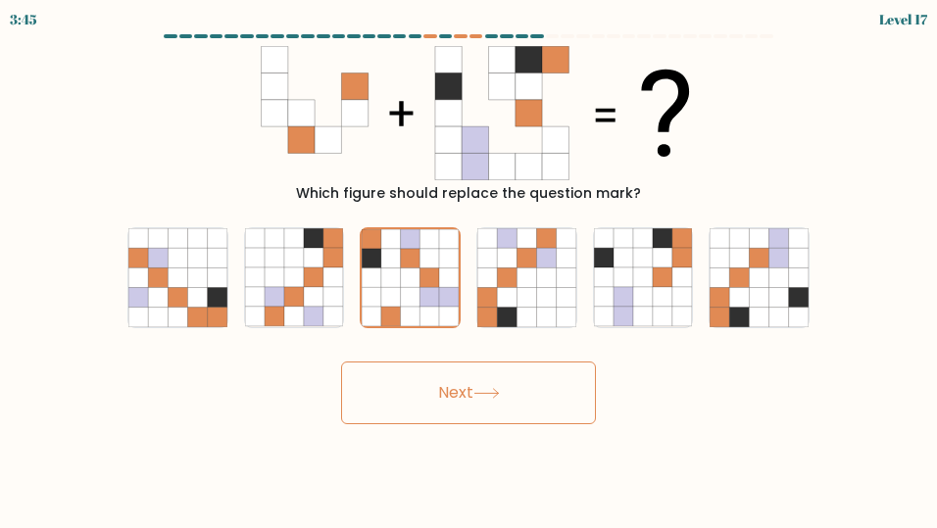
drag, startPoint x: 516, startPoint y: 399, endPoint x: 506, endPoint y: 395, distance: 10.6
click at [516, 399] on button "Next" at bounding box center [468, 393] width 255 height 63
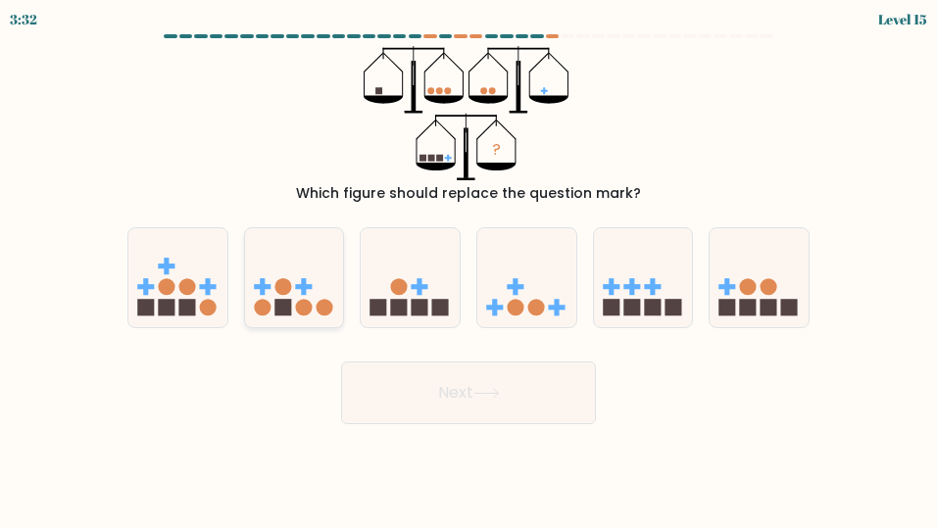
click at [300, 302] on circle at bounding box center [303, 307] width 17 height 17
click at [469, 270] on input "b." at bounding box center [469, 267] width 1 height 5
radio input "true"
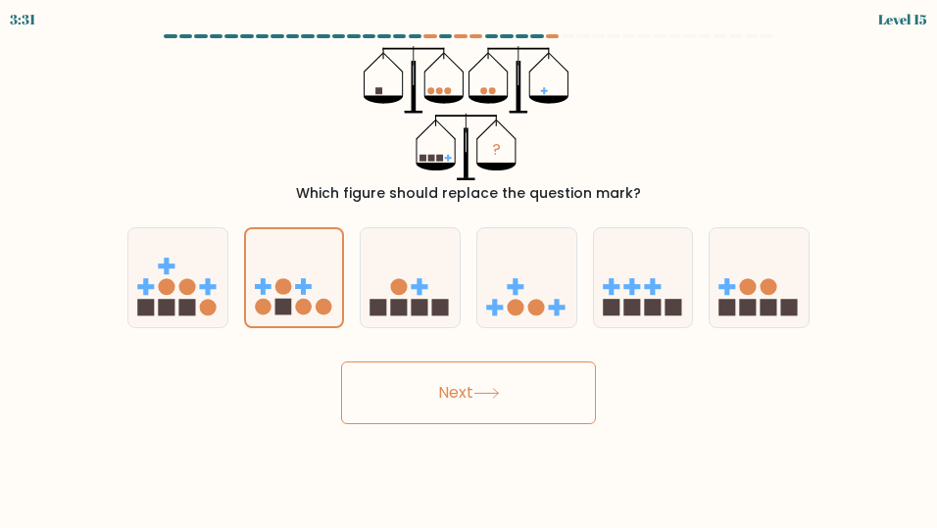
click at [543, 388] on button "Next" at bounding box center [468, 393] width 255 height 63
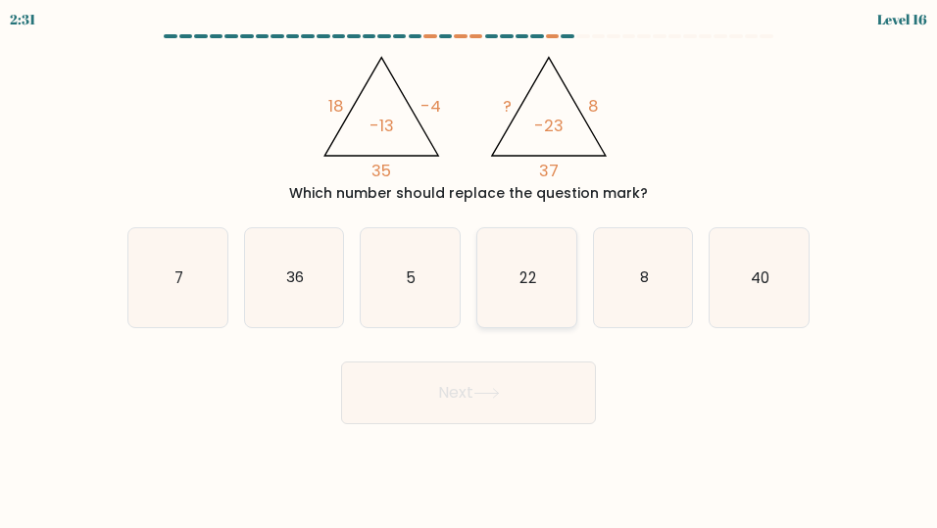
click at [492, 303] on icon "22" at bounding box center [527, 277] width 99 height 99
click at [470, 270] on input "d. 22" at bounding box center [469, 267] width 1 height 5
radio input "true"
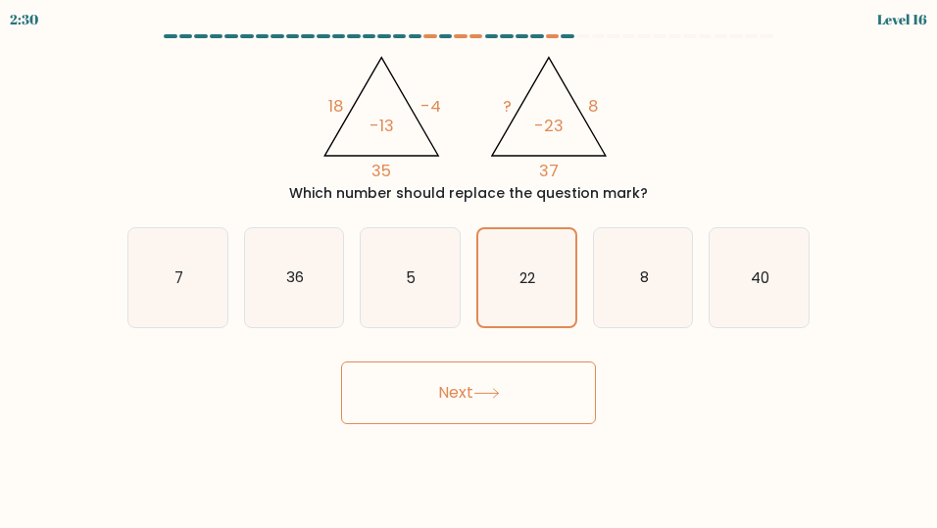
click at [508, 399] on button "Next" at bounding box center [468, 393] width 255 height 63
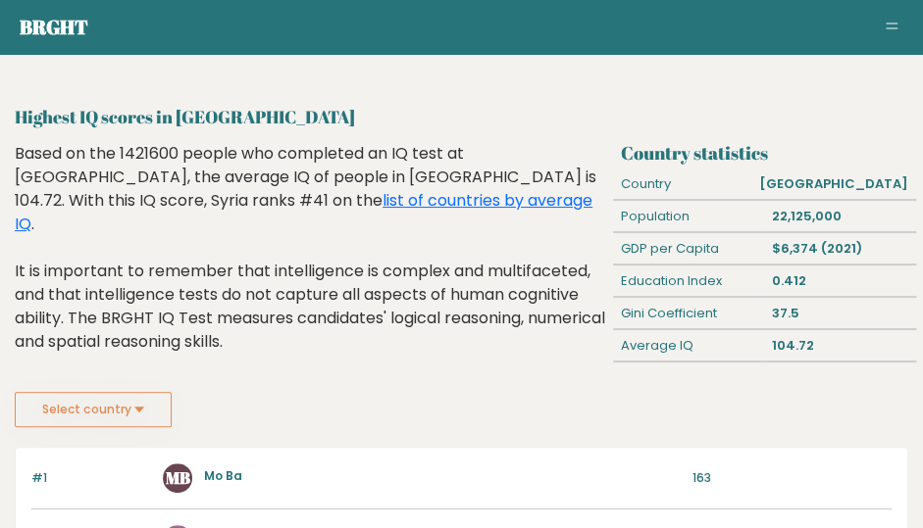
drag, startPoint x: 867, startPoint y: 128, endPoint x: 841, endPoint y: 77, distance: 57.0
click at [857, 114] on h2 "Highest IQ scores in [GEOGRAPHIC_DATA]" at bounding box center [461, 117] width 893 height 26
